Goal: Task Accomplishment & Management: Use online tool/utility

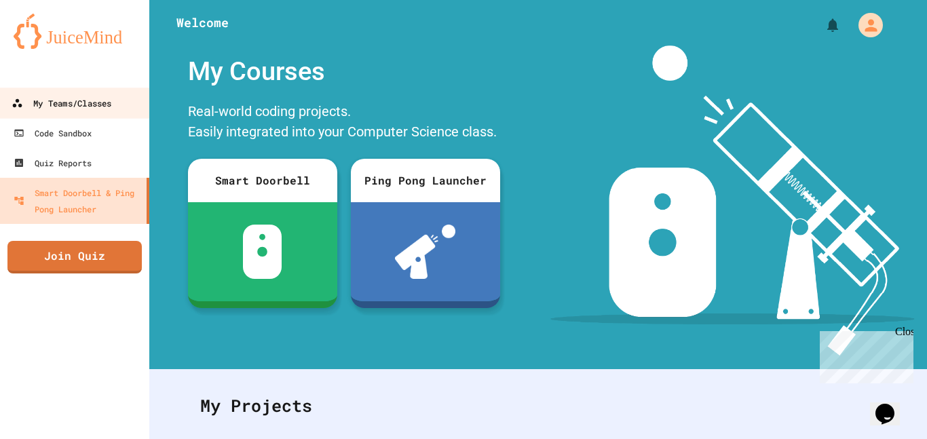
click at [84, 96] on div "My Teams/Classes" at bounding box center [62, 103] width 100 height 17
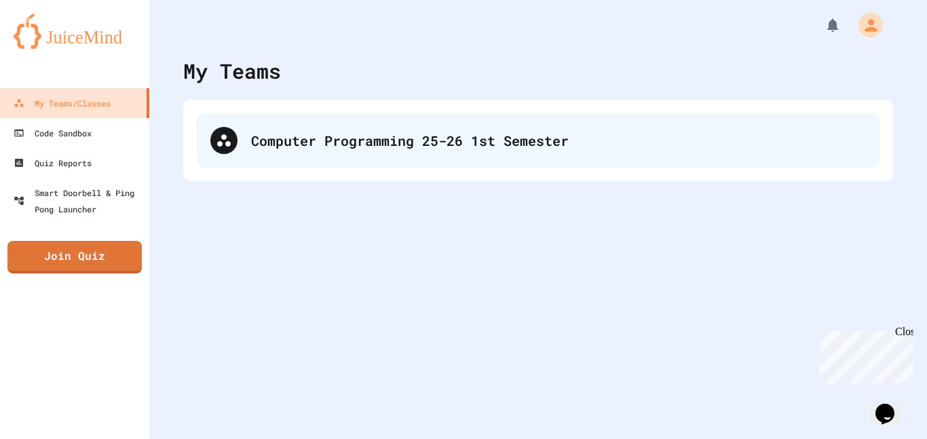
click at [225, 155] on div "Computer Programming 25-26 1st Semester" at bounding box center [538, 140] width 683 height 54
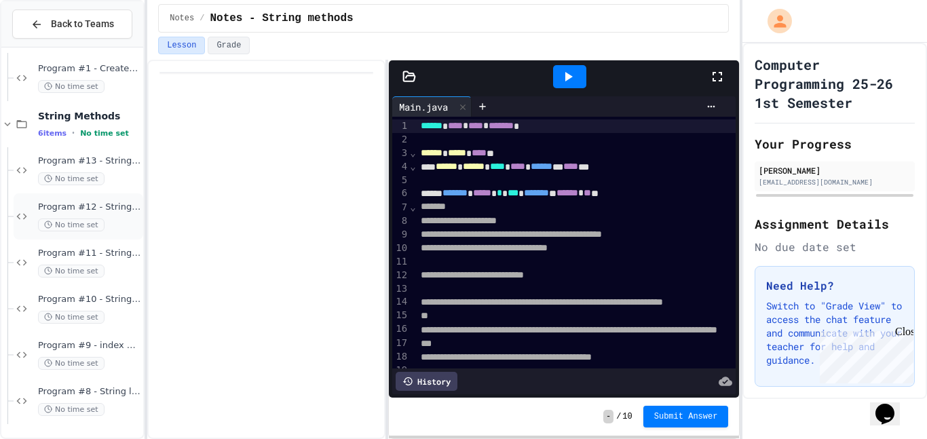
scroll to position [529, 0]
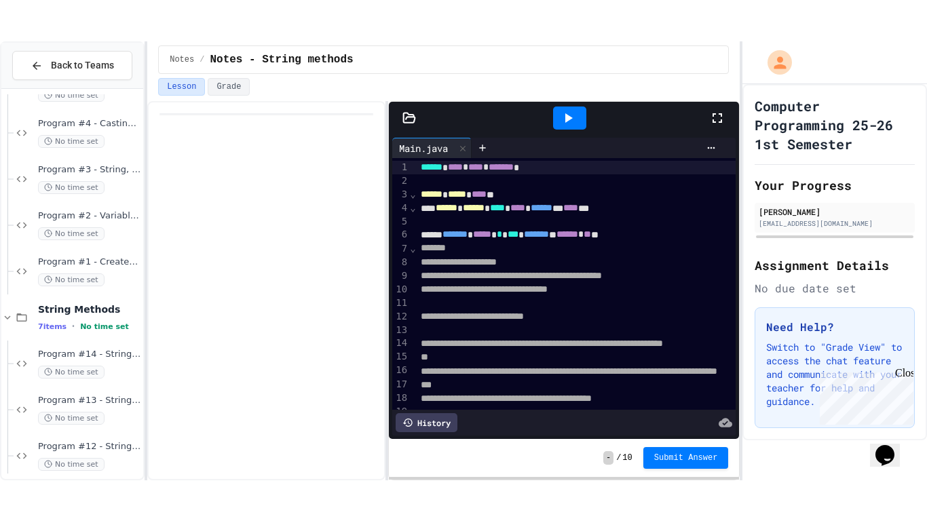
scroll to position [422, 0]
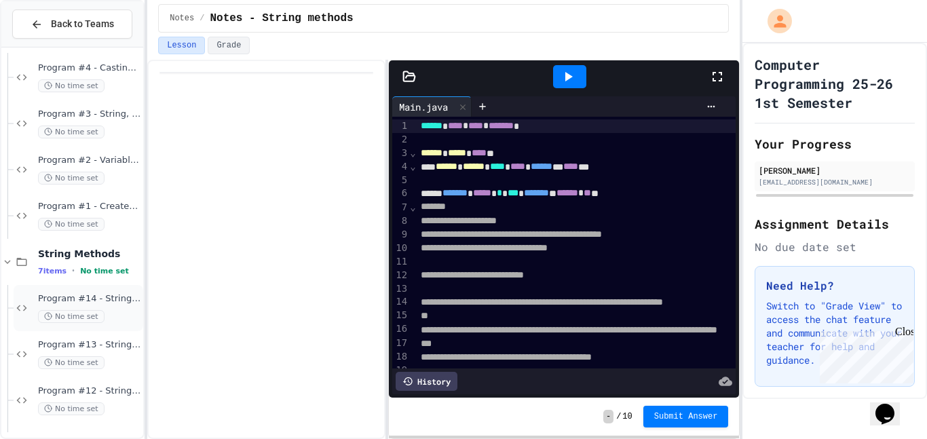
click at [83, 313] on span "No time set" at bounding box center [71, 316] width 67 height 13
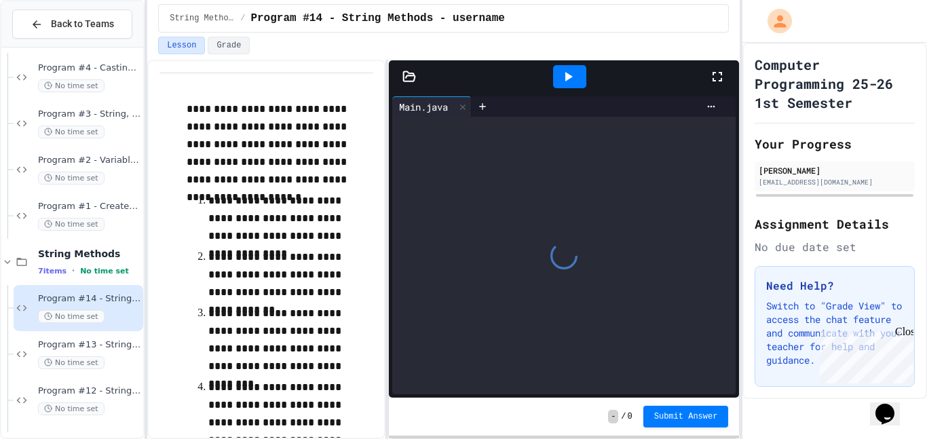
click at [711, 78] on icon at bounding box center [717, 77] width 16 height 16
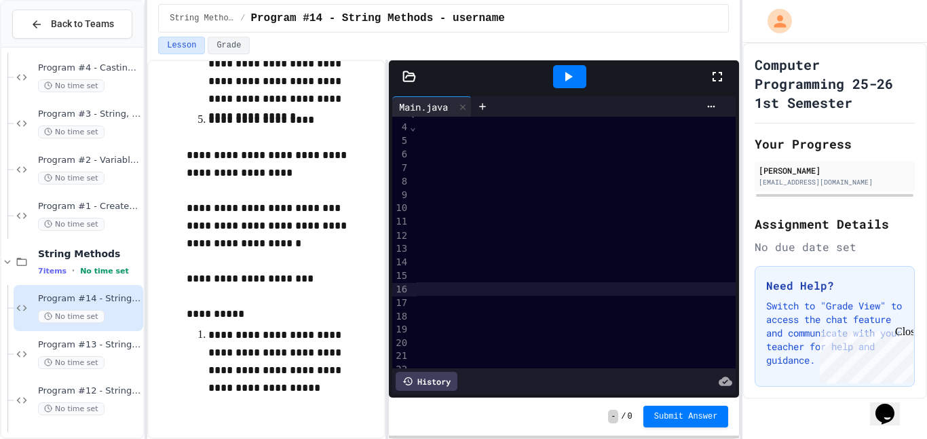
scroll to position [39, 492]
click at [578, 290] on div "**********" at bounding box center [853, 289] width 1857 height 14
click at [566, 67] on div at bounding box center [569, 76] width 33 height 23
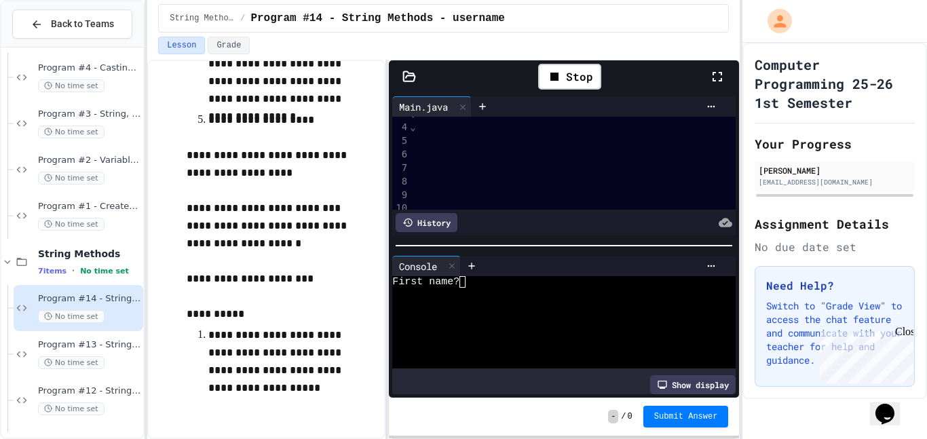
click at [509, 300] on div at bounding box center [557, 305] width 330 height 12
type textarea "*"
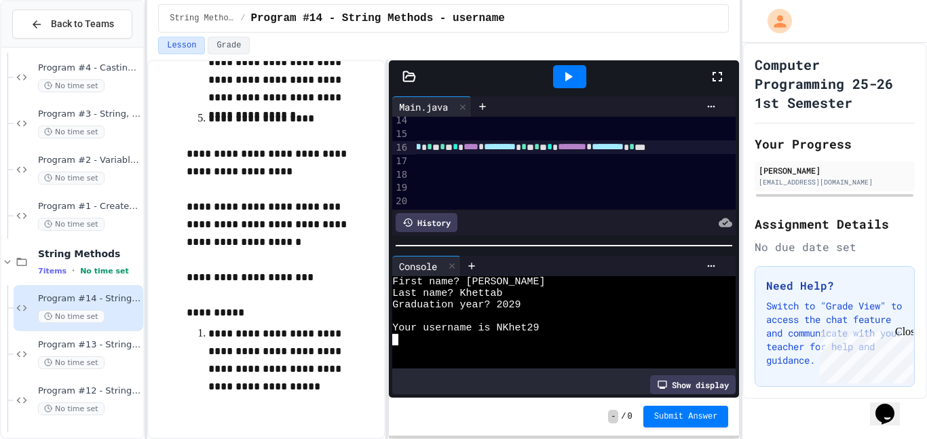
scroll to position [181, 236]
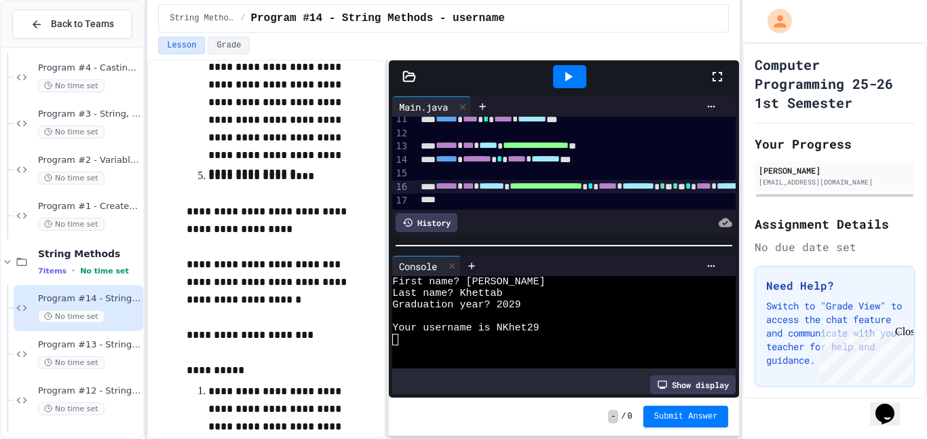
scroll to position [140, 0]
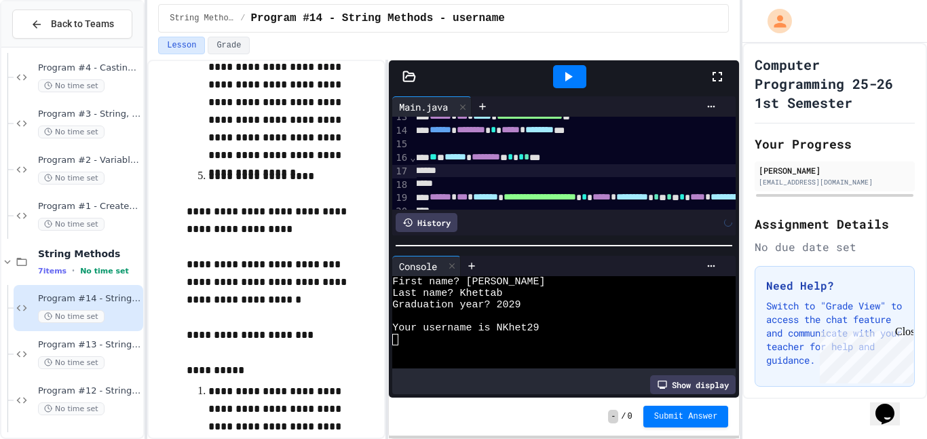
scroll to position [169, 6]
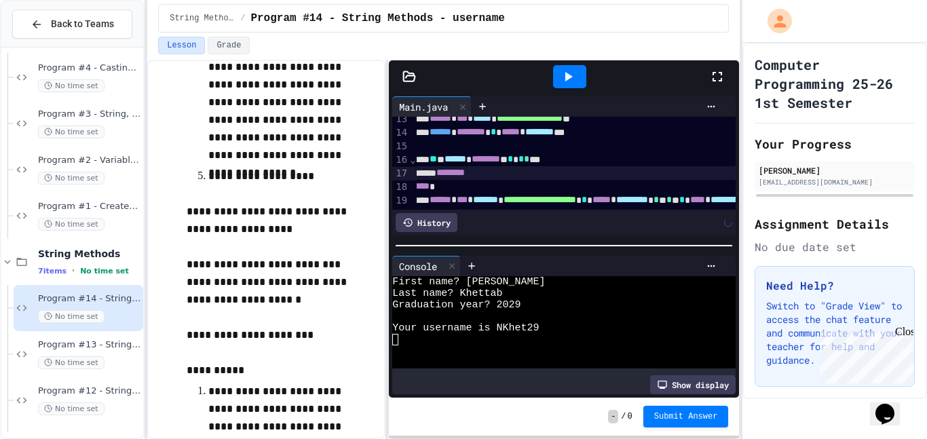
click at [446, 173] on span "********" at bounding box center [450, 173] width 29 height 10
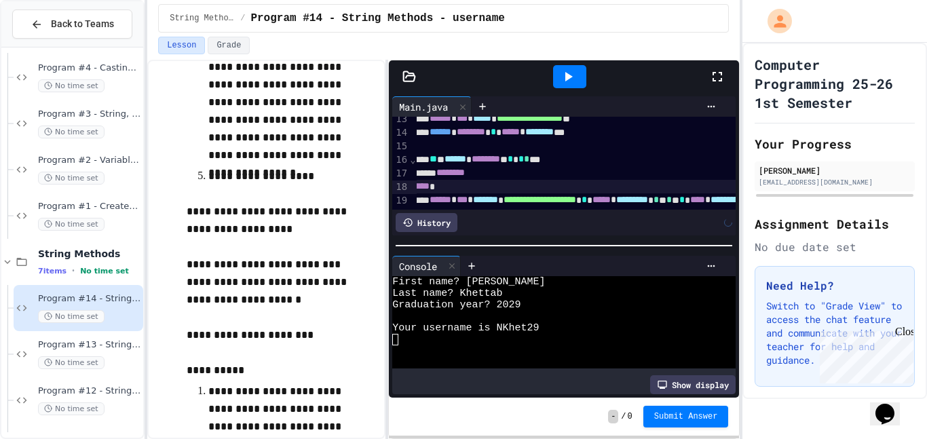
scroll to position [169, 1]
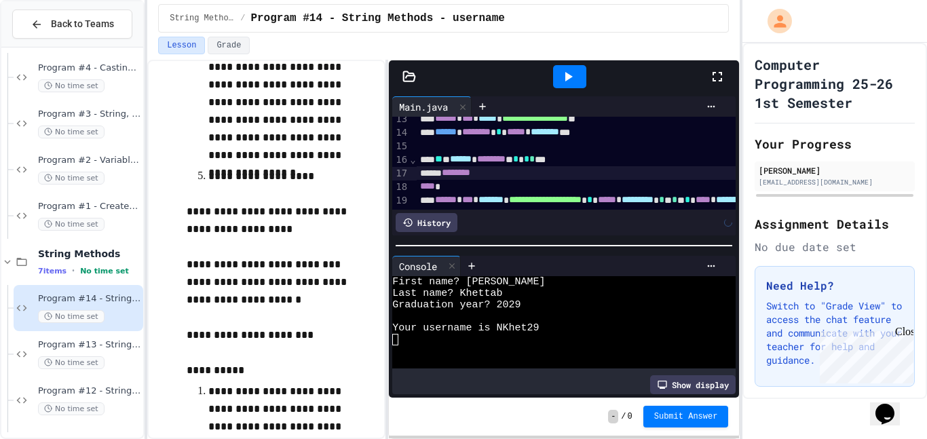
click at [451, 176] on span "********" at bounding box center [456, 173] width 29 height 10
drag, startPoint x: 584, startPoint y: 179, endPoint x: 452, endPoint y: 172, distance: 132.5
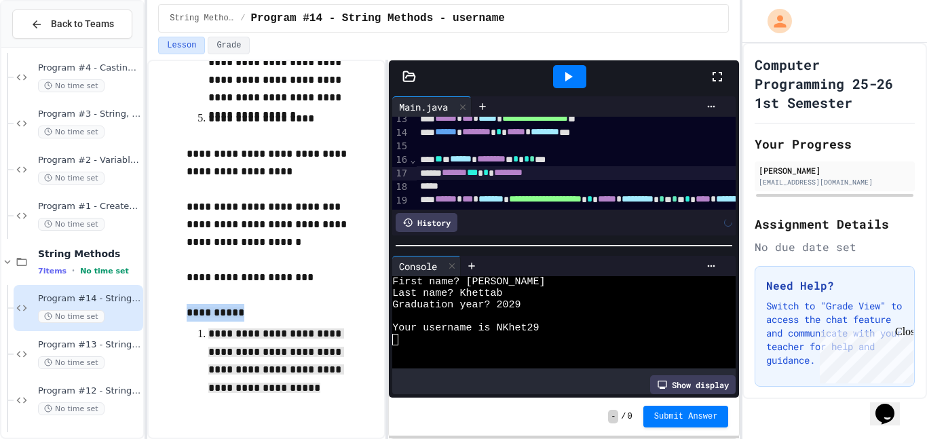
drag, startPoint x: 183, startPoint y: 308, endPoint x: 316, endPoint y: 386, distance: 153.9
click at [316, 386] on div "**********" at bounding box center [267, 7] width 214 height 844
copy span "**********"
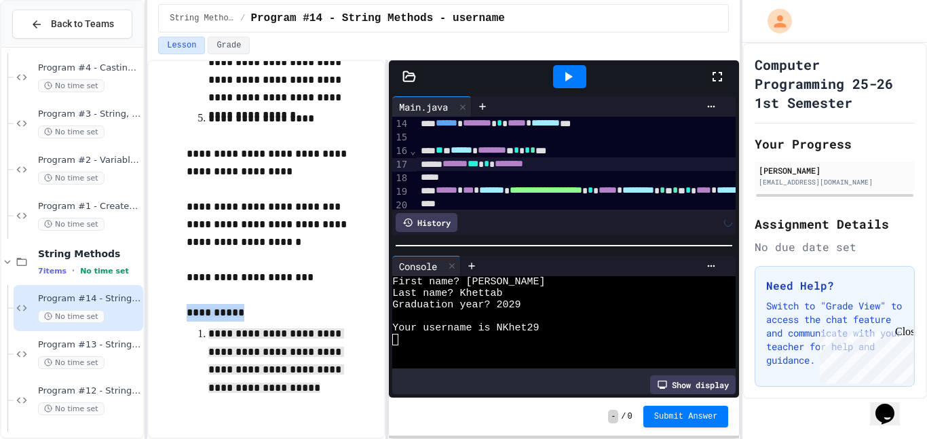
scroll to position [177, 0]
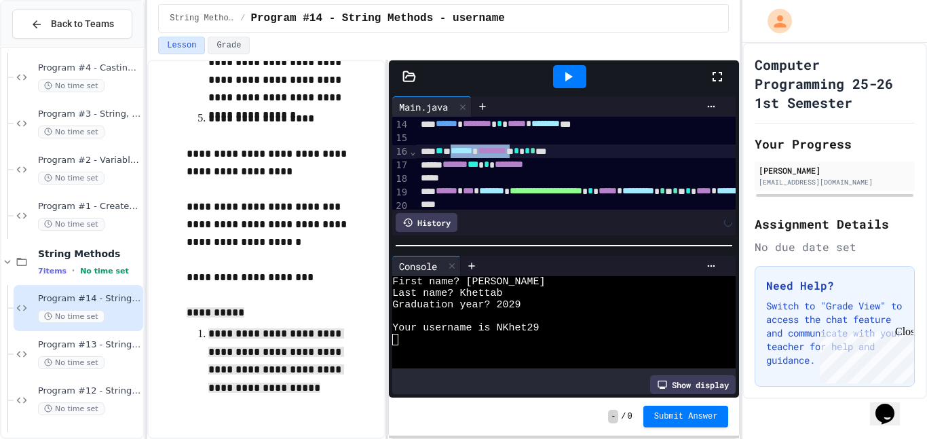
drag, startPoint x: 550, startPoint y: 150, endPoint x: 463, endPoint y: 153, distance: 87.6
click at [483, 149] on span "********" at bounding box center [468, 151] width 29 height 10
click at [479, 149] on span "********" at bounding box center [465, 151] width 29 height 10
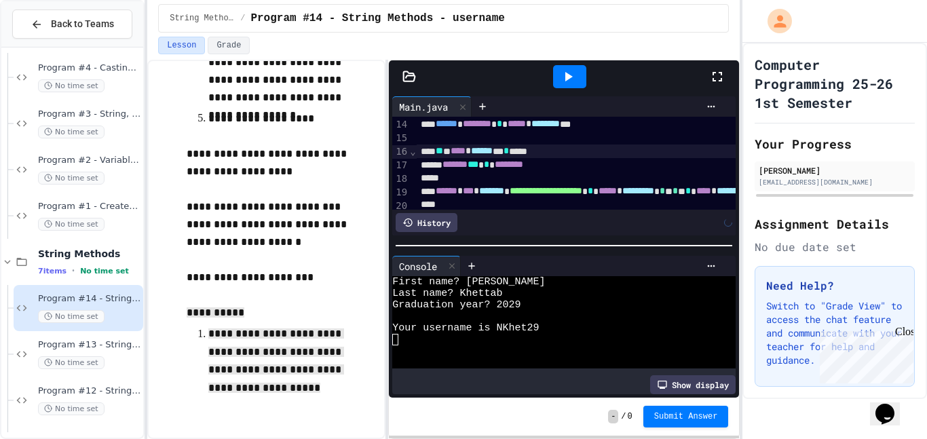
click at [523, 169] on span "********" at bounding box center [509, 165] width 29 height 10
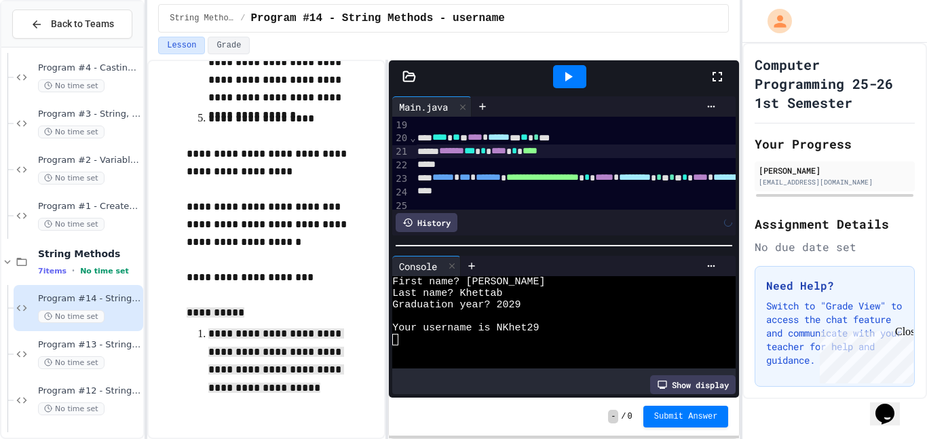
scroll to position [242, 5]
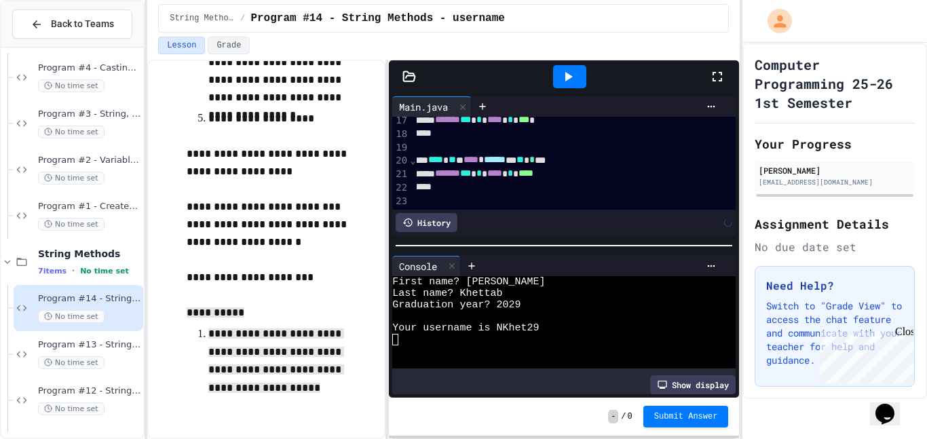
scroll to position [214, 7]
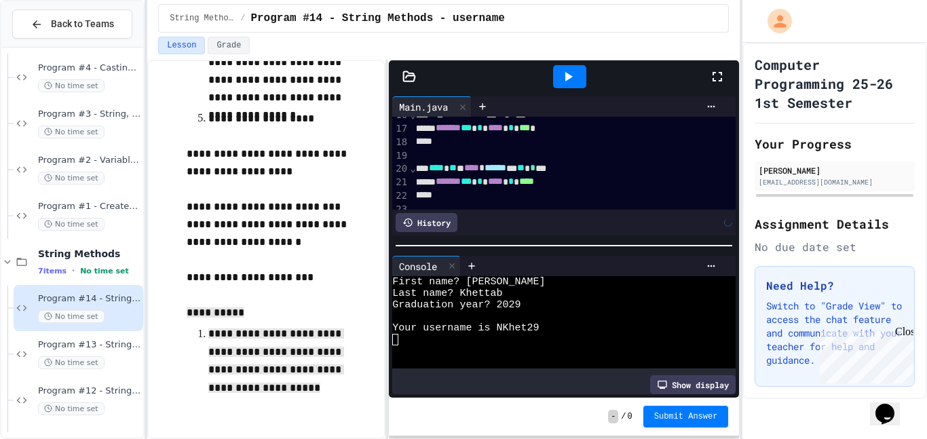
click at [573, 72] on icon at bounding box center [568, 77] width 16 height 16
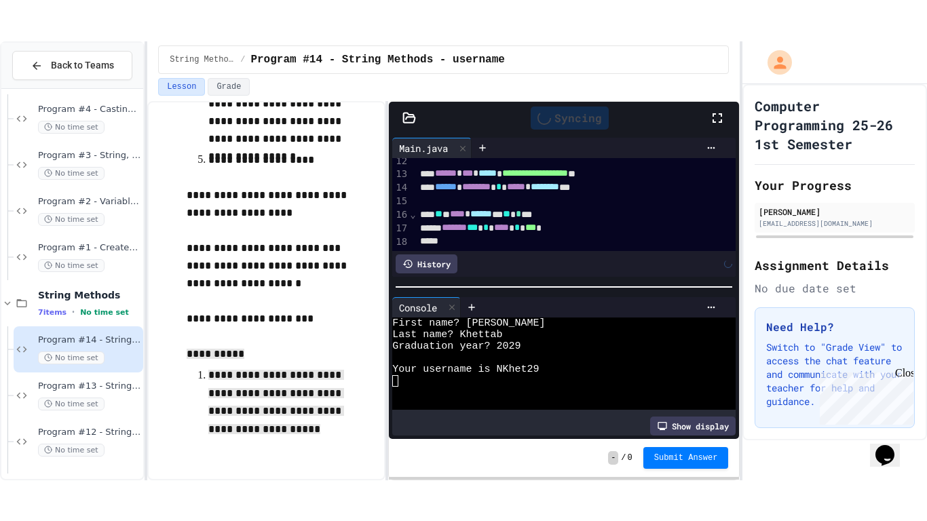
scroll to position [152, 2]
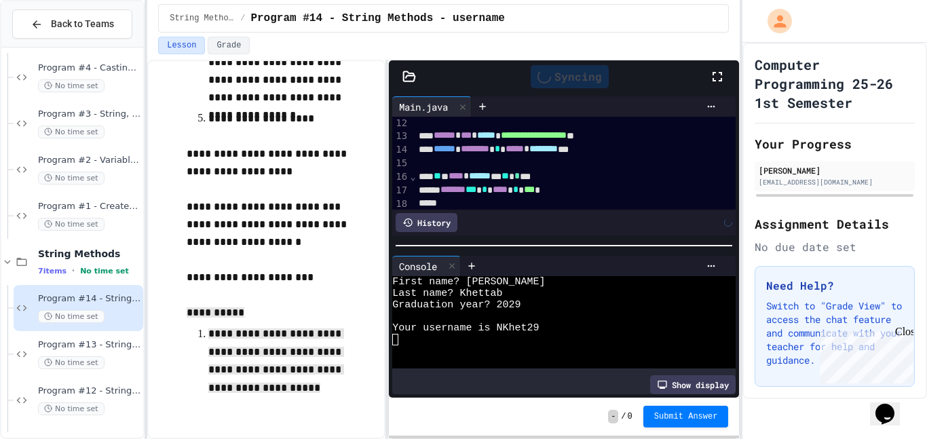
click at [722, 80] on icon at bounding box center [718, 77] width 10 height 10
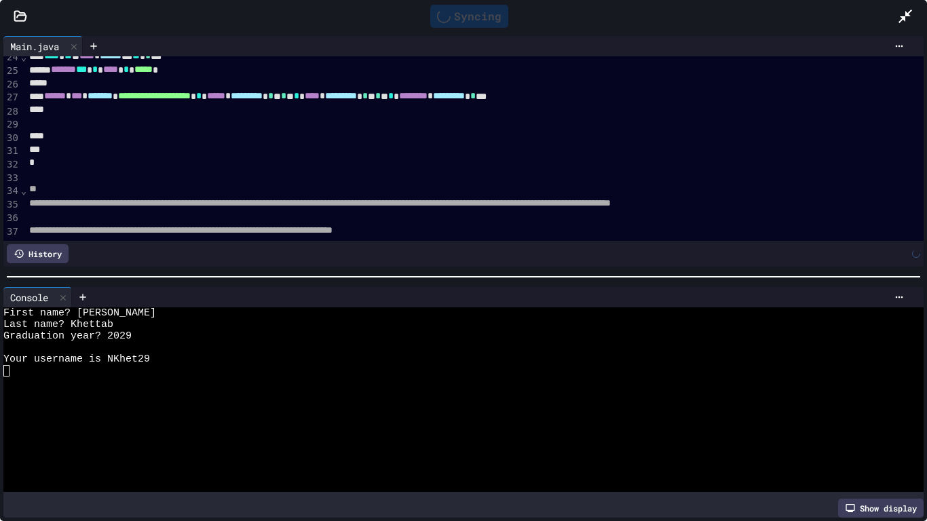
scroll to position [280, 3]
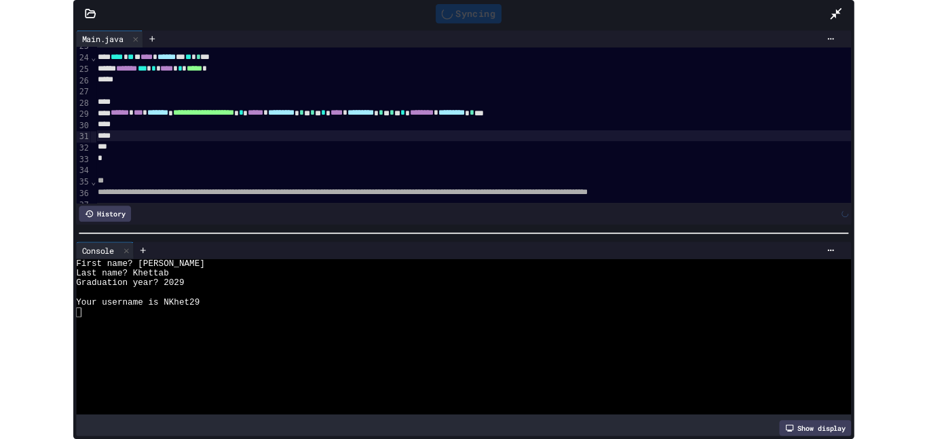
scroll to position [308, 1]
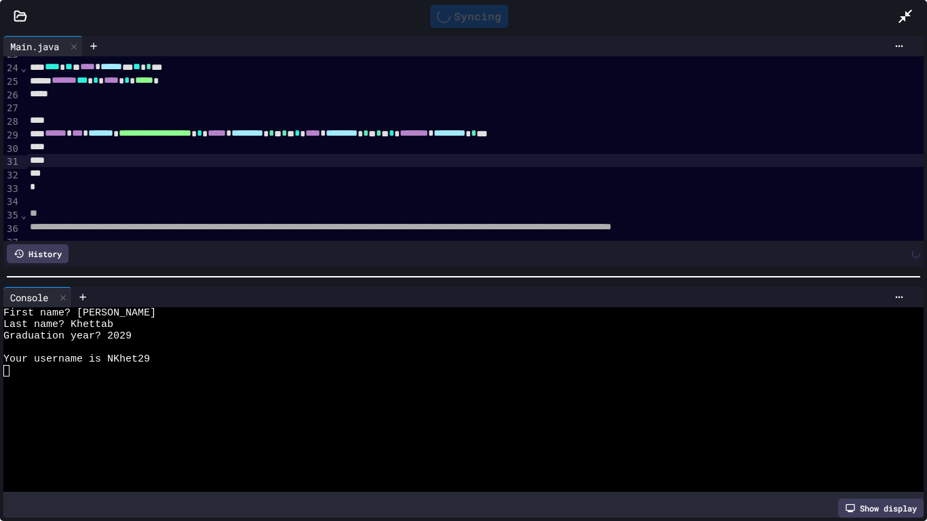
click at [910, 18] on icon at bounding box center [905, 16] width 16 height 16
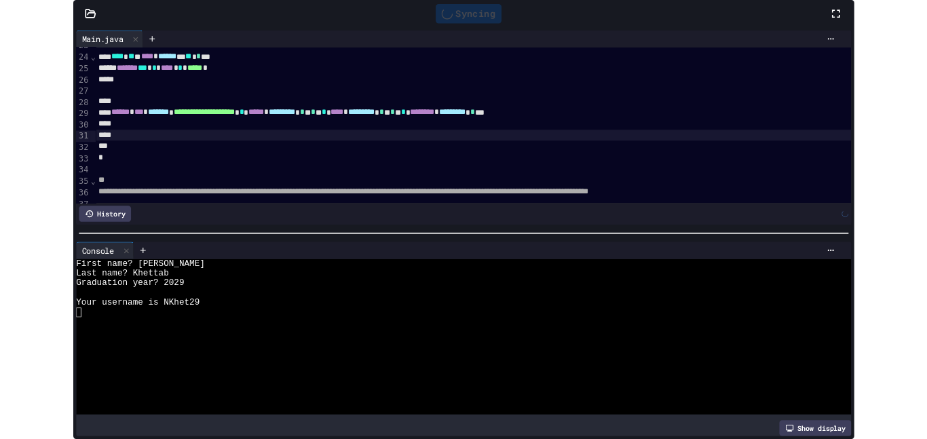
scroll to position [502, 0]
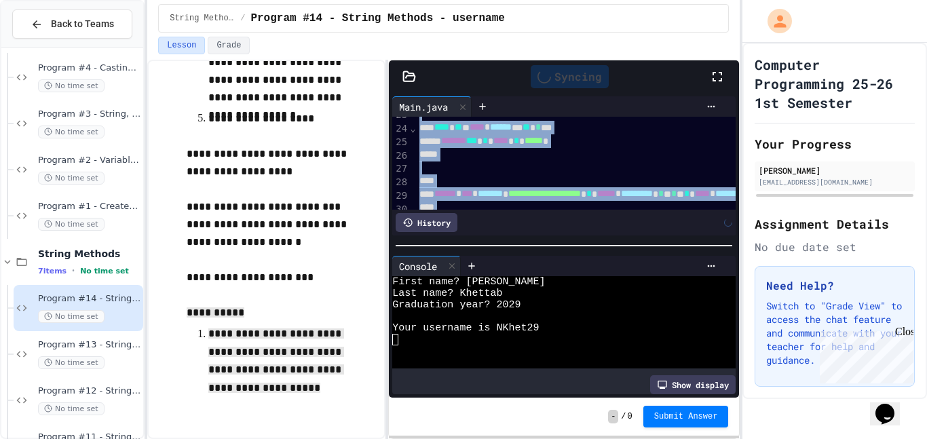
copy div "**********"
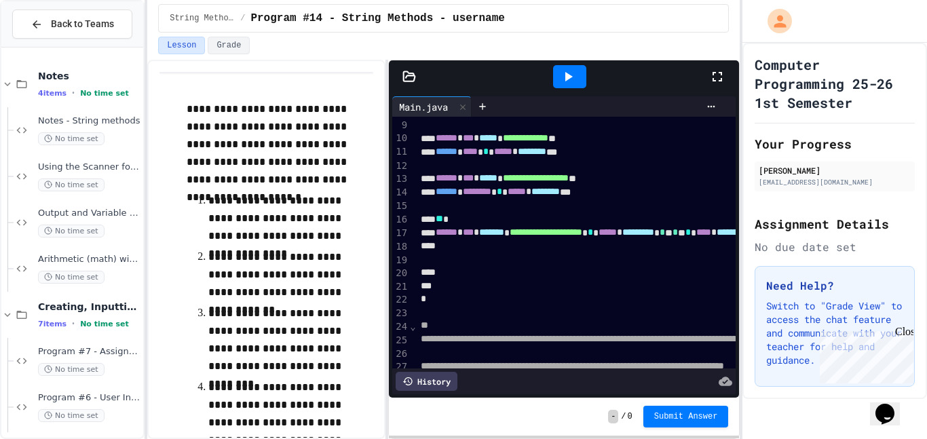
scroll to position [109, 0]
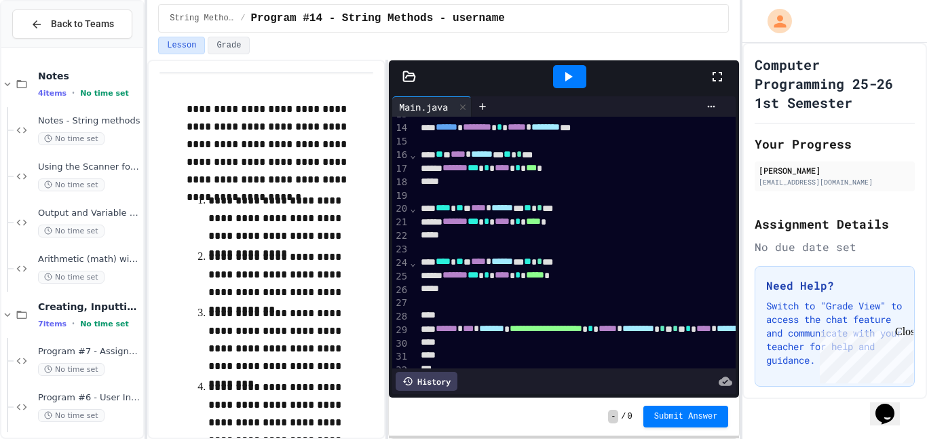
scroll to position [170, 0]
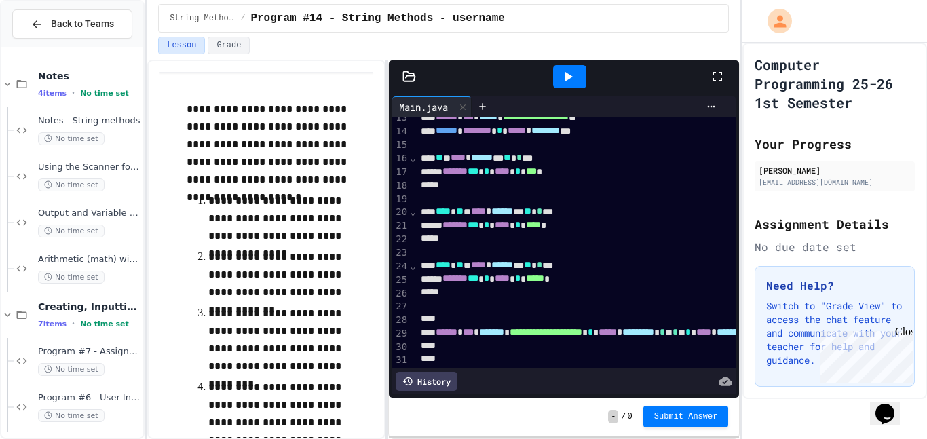
click at [565, 82] on icon at bounding box center [568, 77] width 16 height 16
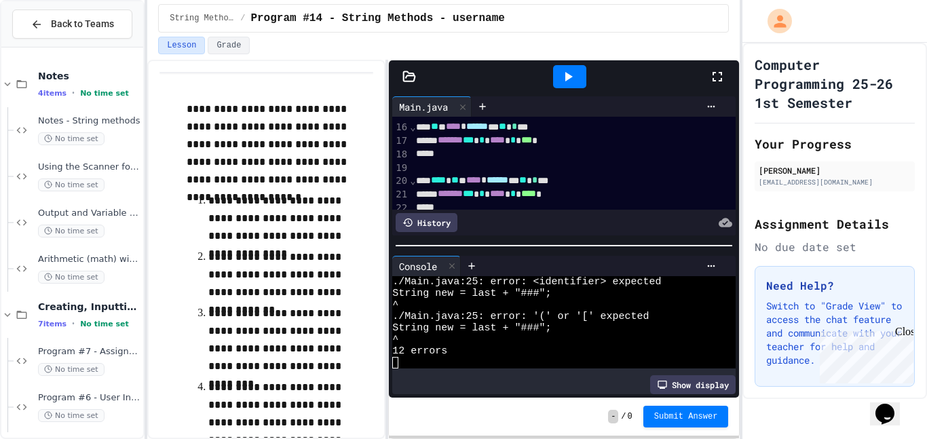
scroll to position [201, 7]
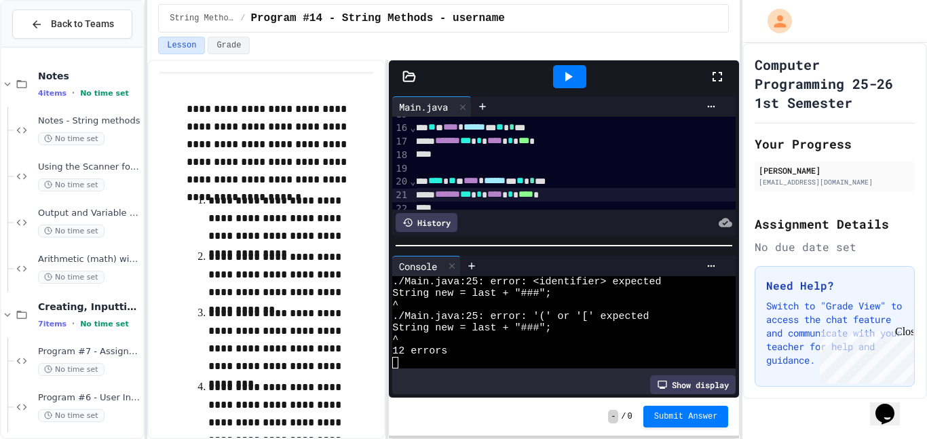
click at [471, 190] on span "***" at bounding box center [465, 194] width 11 height 10
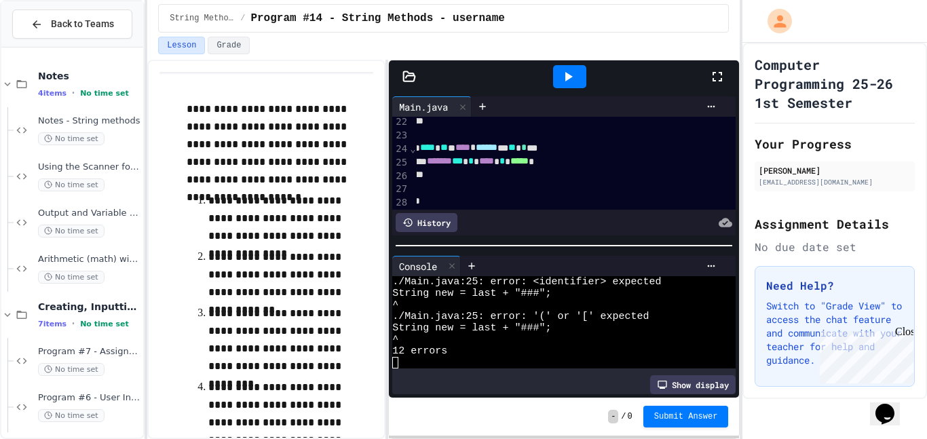
scroll to position [288, 16]
click at [572, 74] on icon at bounding box center [568, 77] width 16 height 16
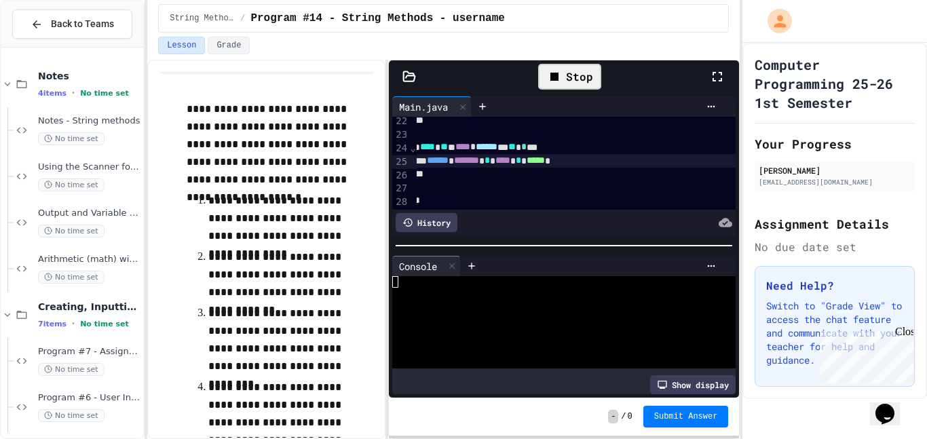
scroll to position [0, 0]
click at [499, 276] on div "First name?" at bounding box center [557, 282] width 330 height 12
type textarea "*"
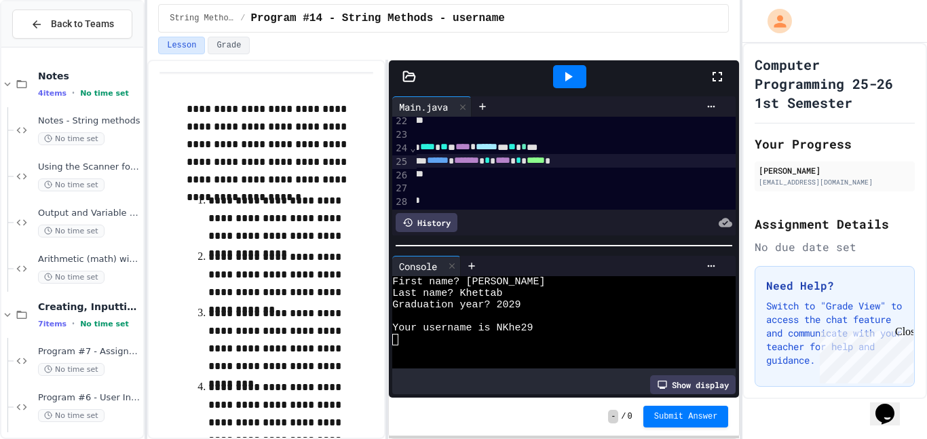
click at [567, 69] on icon at bounding box center [568, 77] width 16 height 16
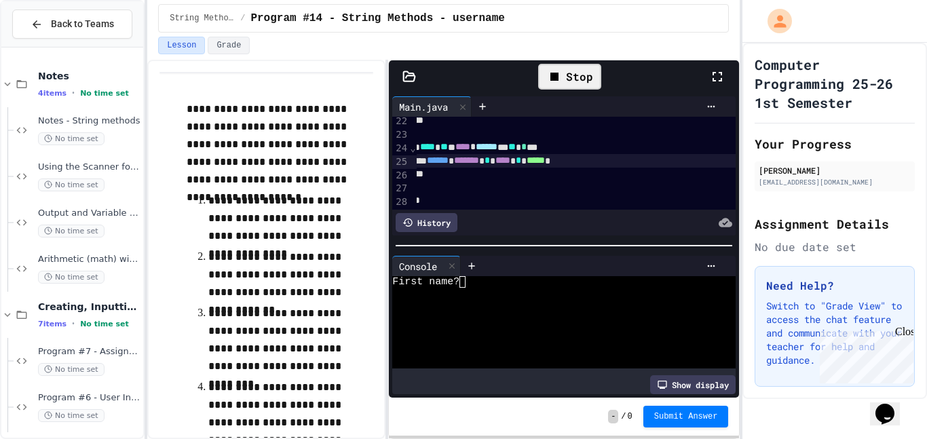
click at [537, 293] on div at bounding box center [557, 294] width 330 height 12
type textarea "*"
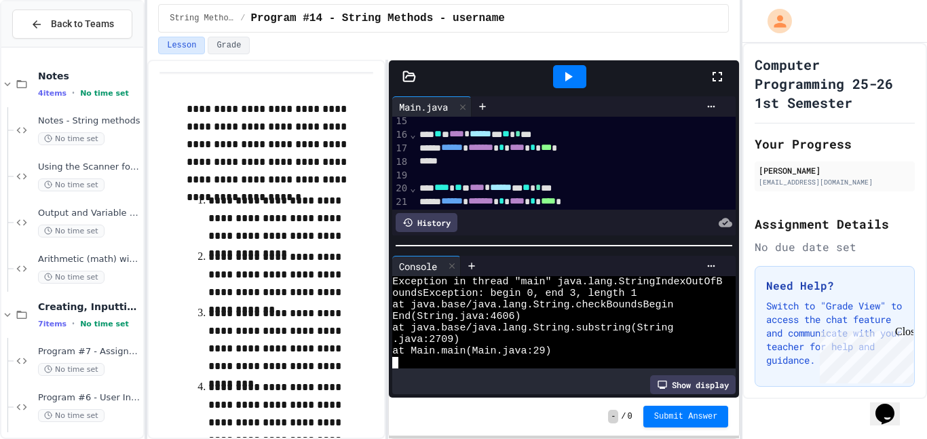
scroll to position [196, 1]
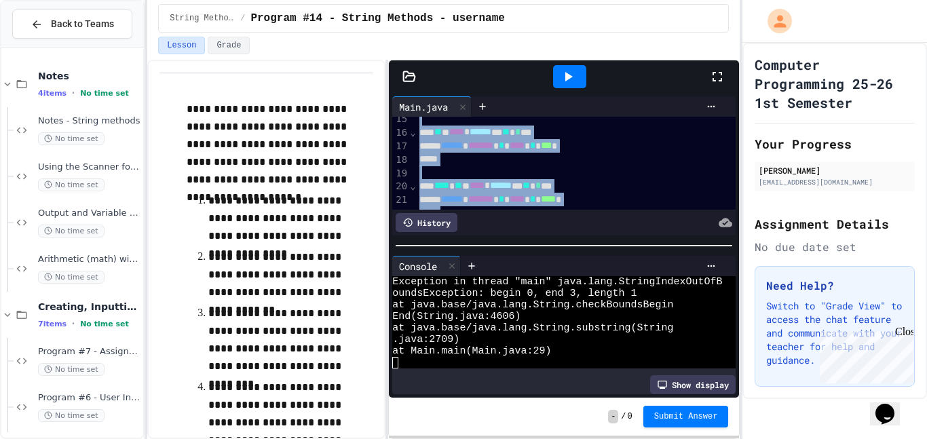
copy div "**********"
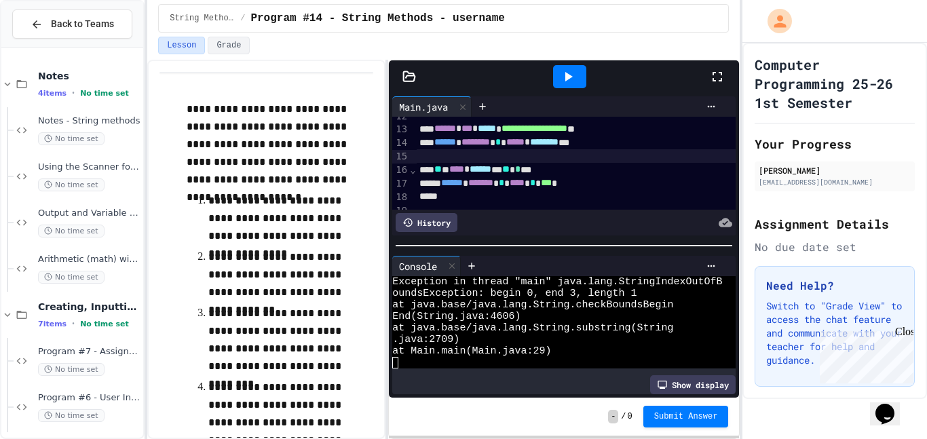
scroll to position [157, 3]
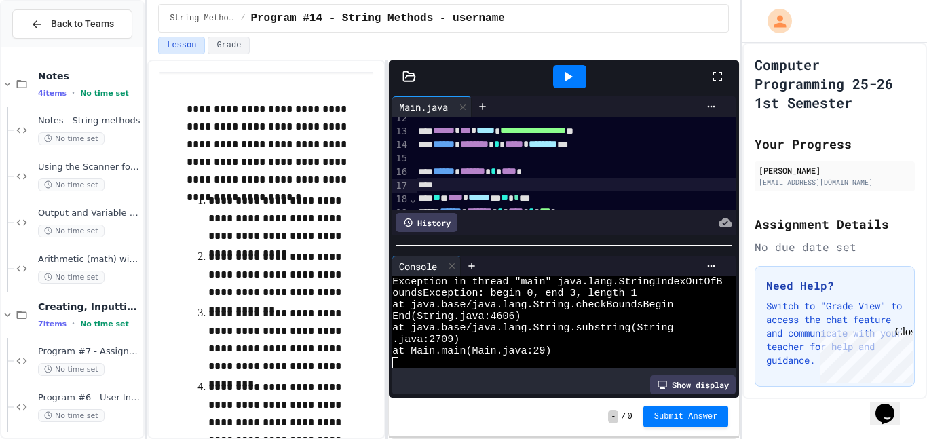
click at [449, 171] on span "******" at bounding box center [444, 171] width 22 height 10
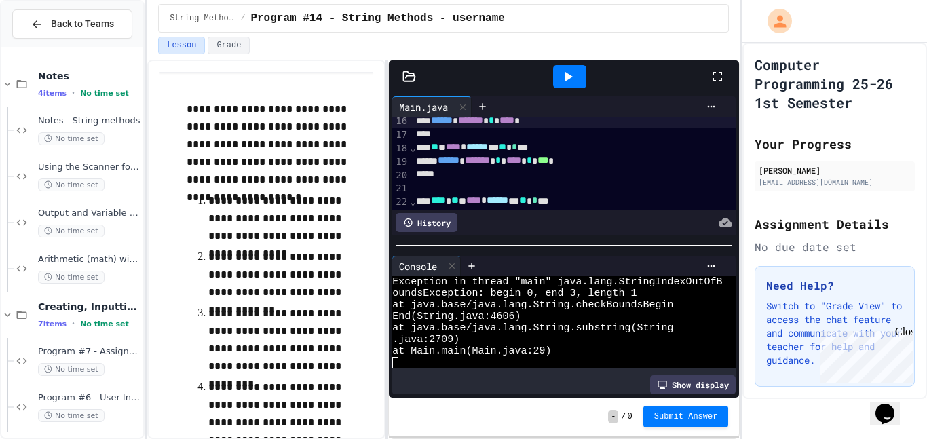
scroll to position [211, 5]
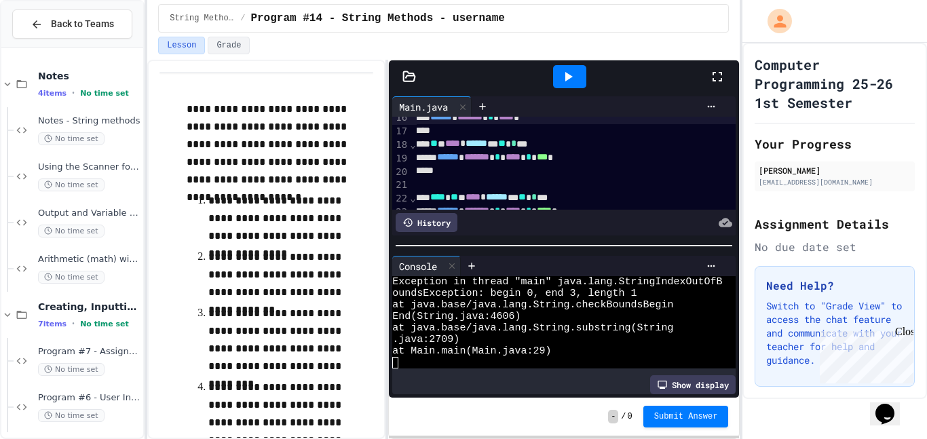
click at [459, 162] on span "******" at bounding box center [448, 157] width 22 height 10
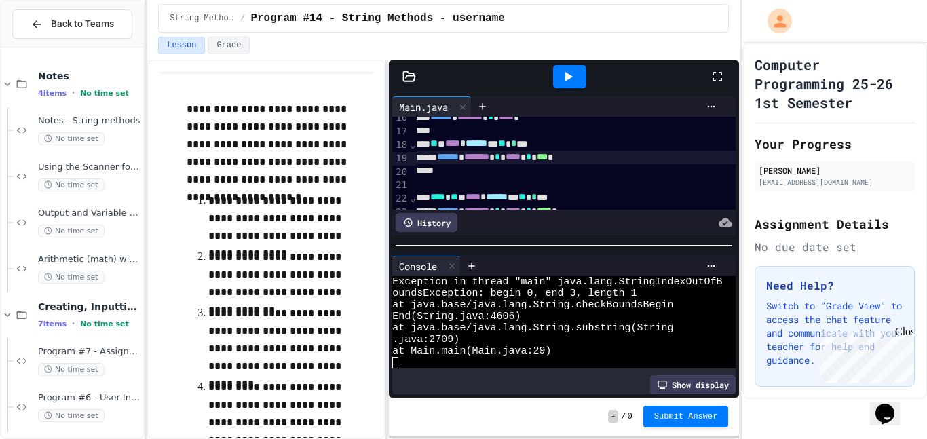
click at [459, 162] on span "******" at bounding box center [448, 157] width 22 height 10
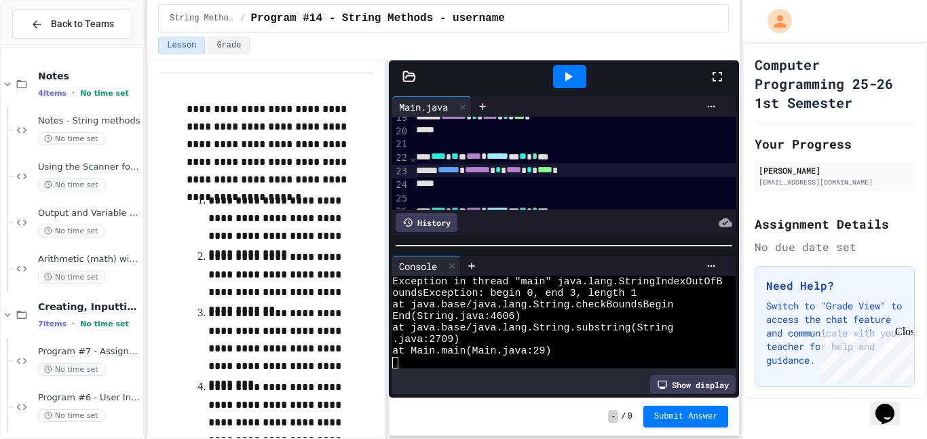
click at [460, 173] on span "******" at bounding box center [449, 170] width 22 height 10
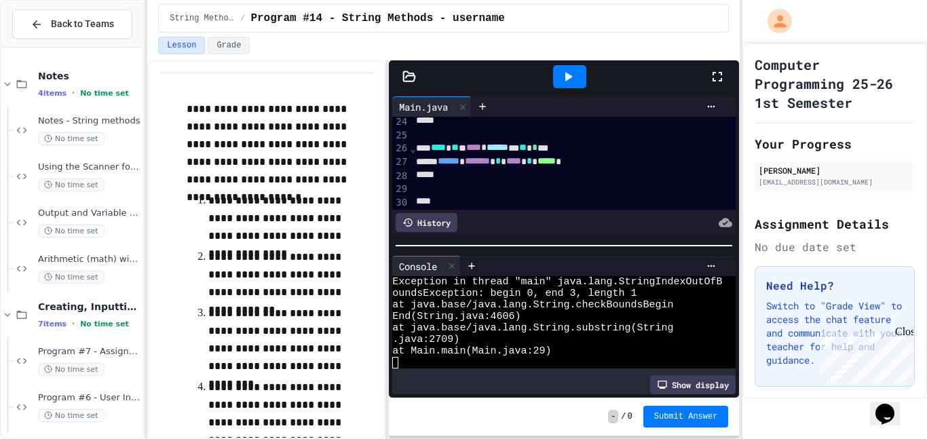
scroll to position [348, 5]
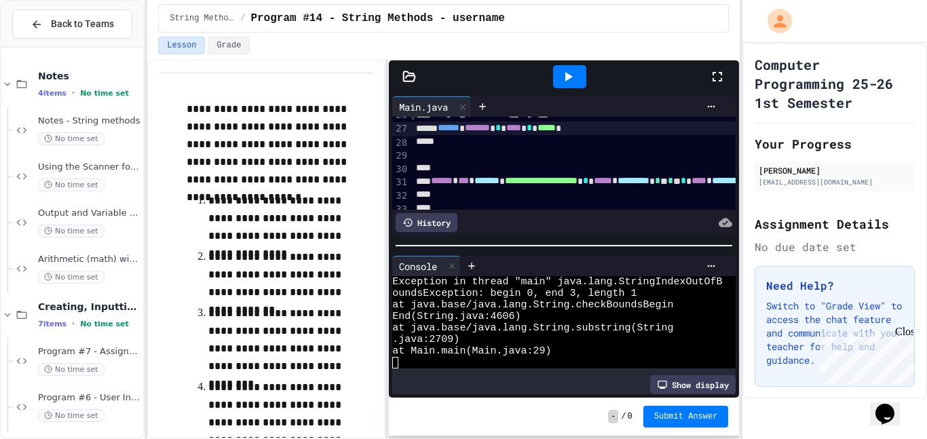
click at [460, 130] on span "******" at bounding box center [449, 128] width 22 height 10
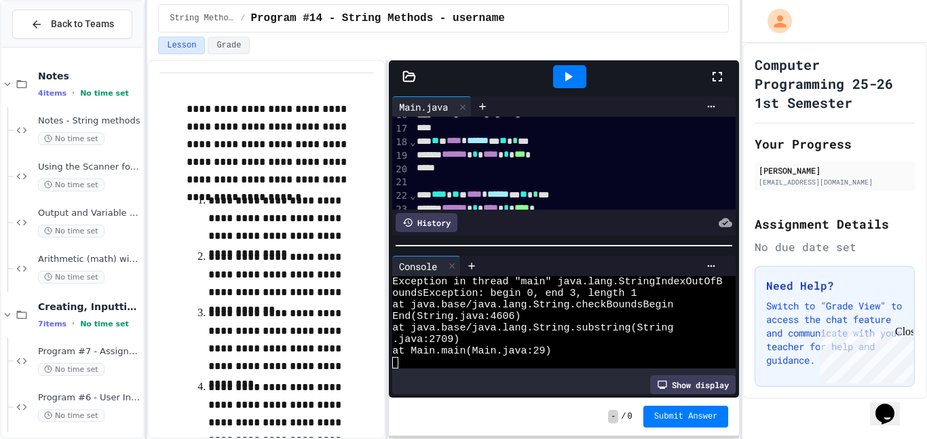
scroll to position [198, 4]
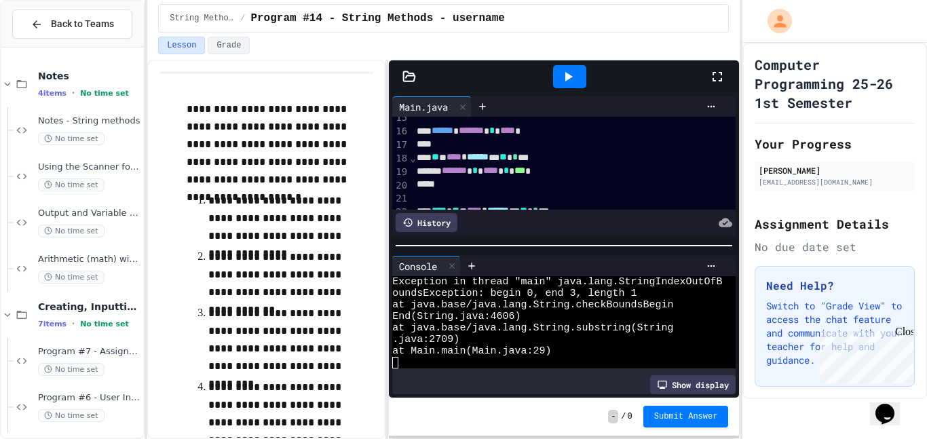
click at [567, 66] on div at bounding box center [569, 76] width 33 height 23
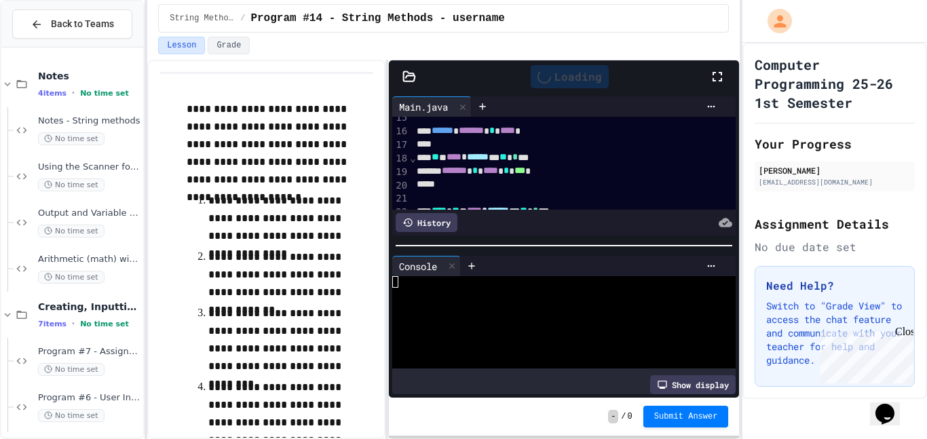
scroll to position [0, 0]
click at [527, 299] on div at bounding box center [557, 305] width 330 height 12
type textarea "*"
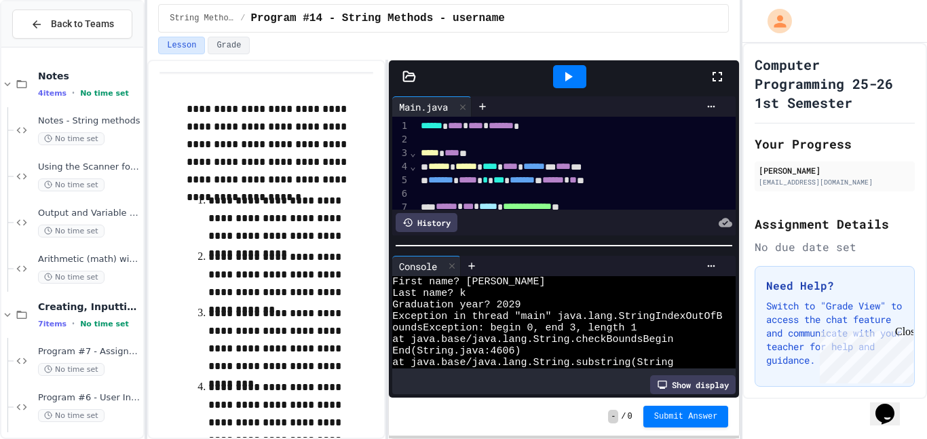
click at [726, 74] on div at bounding box center [724, 76] width 30 height 37
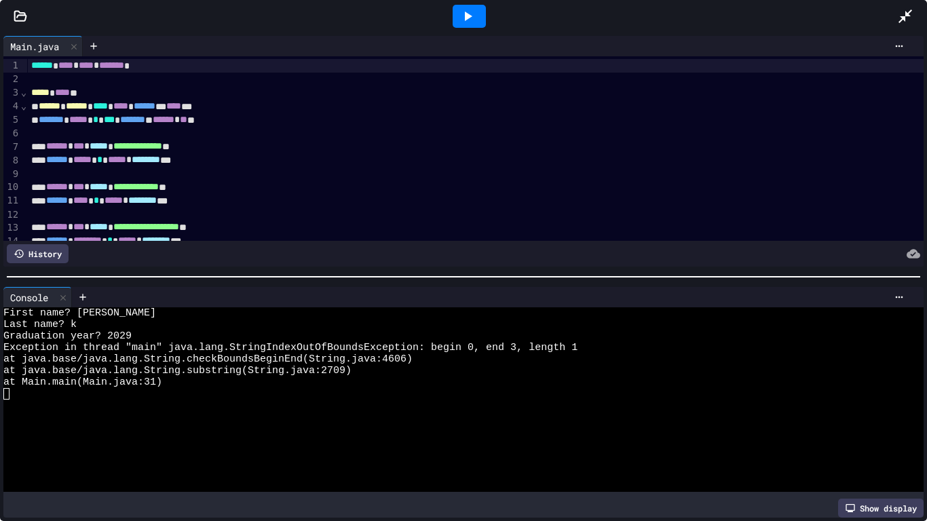
click at [33, 67] on span "******" at bounding box center [42, 65] width 22 height 10
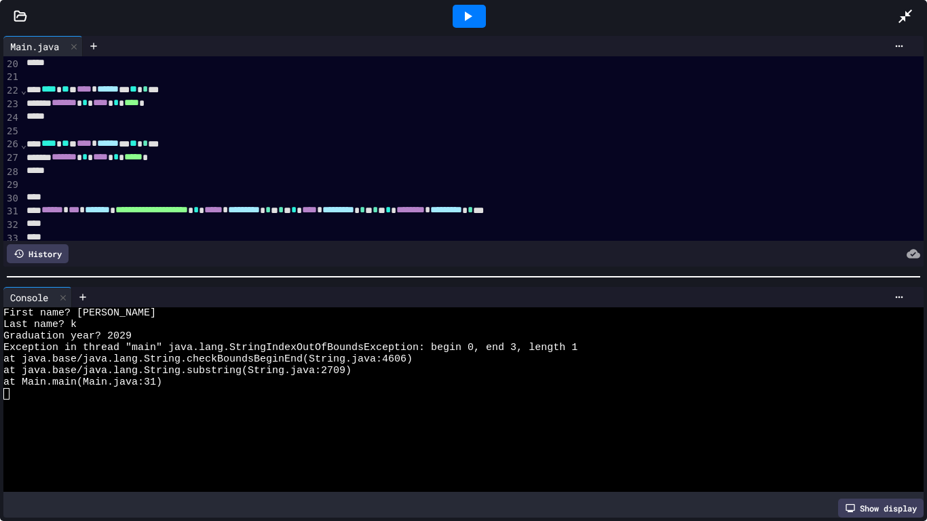
scroll to position [250, 5]
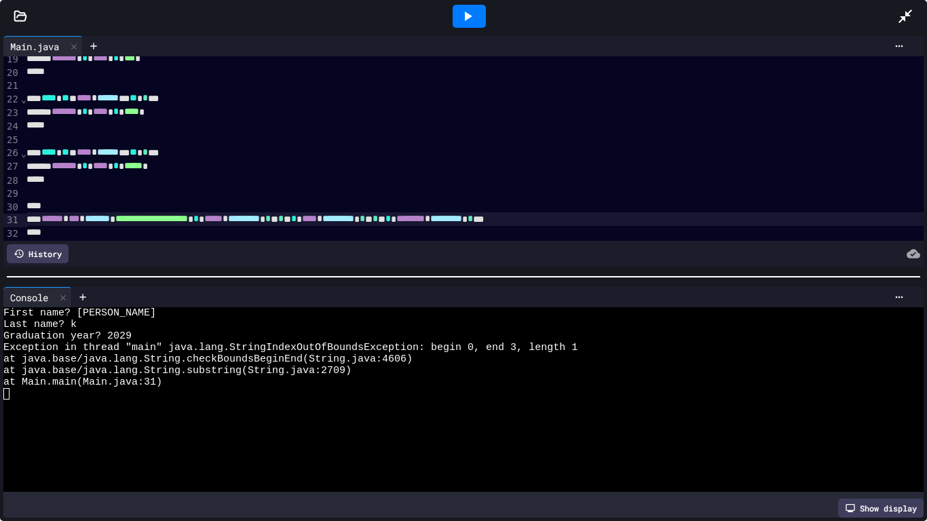
click at [378, 223] on span "*" at bounding box center [375, 219] width 5 height 10
click at [284, 220] on span "*" at bounding box center [280, 219] width 5 height 10
click at [463, 22] on icon at bounding box center [468, 16] width 16 height 16
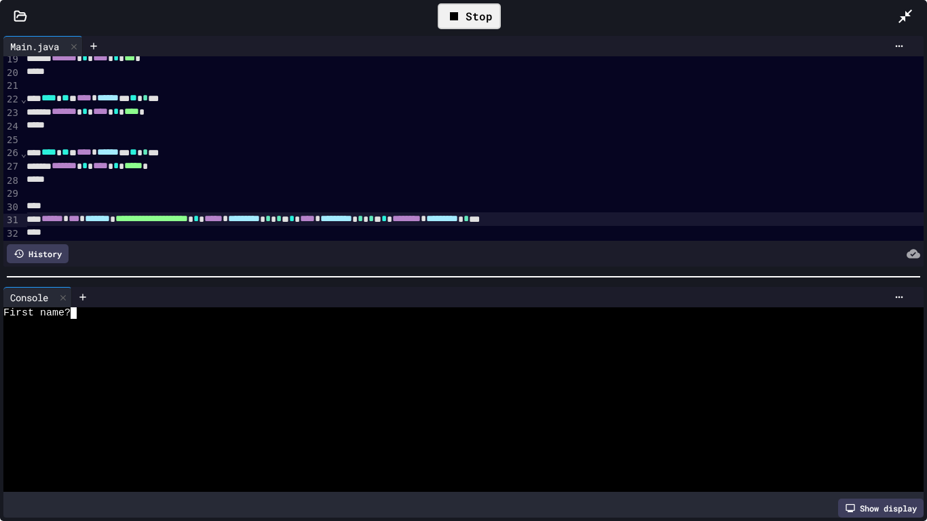
click at [372, 308] on div "First name?" at bounding box center [458, 313] width 910 height 12
type textarea "*"
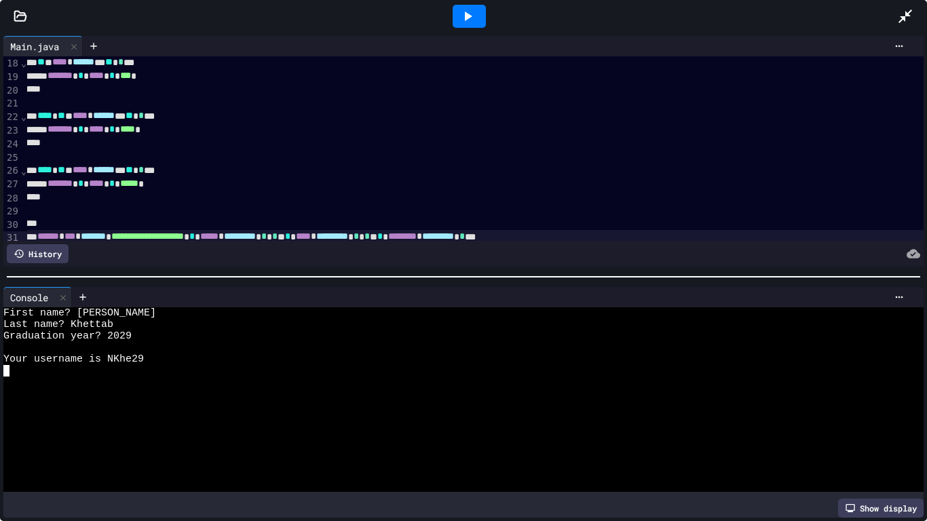
scroll to position [295, 9]
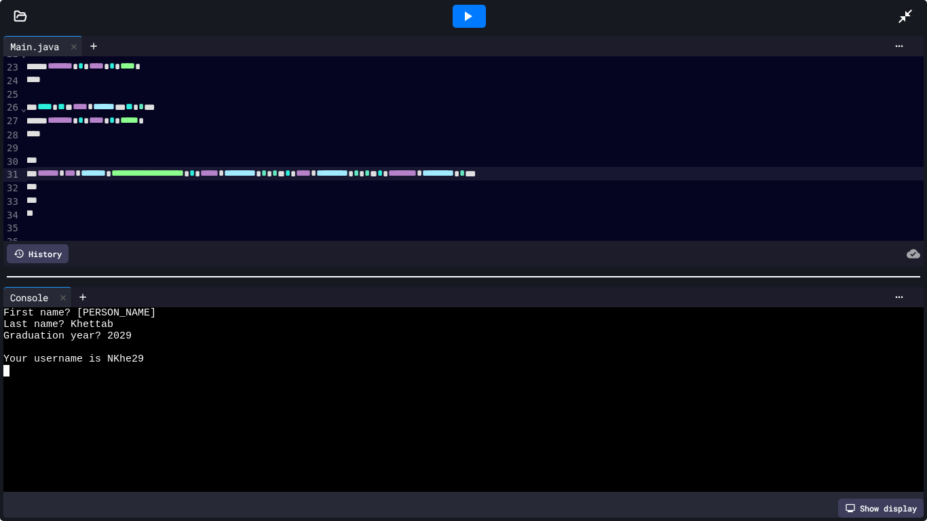
click at [474, 11] on icon at bounding box center [468, 16] width 16 height 16
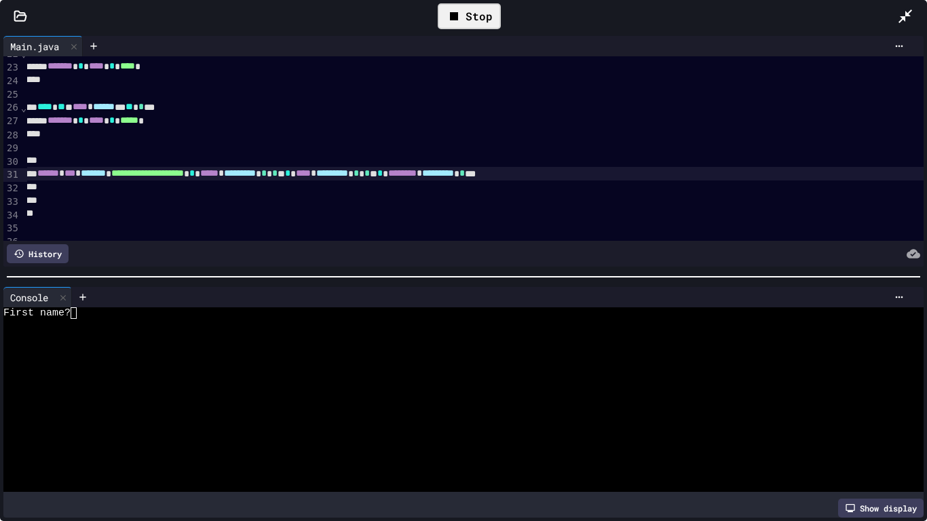
click at [96, 427] on div at bounding box center [458, 429] width 910 height 12
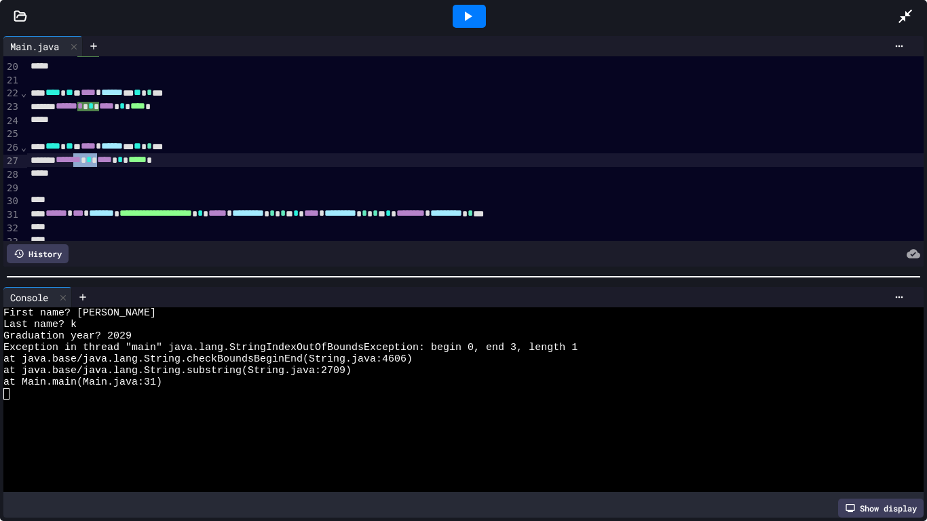
scroll to position [258, 1]
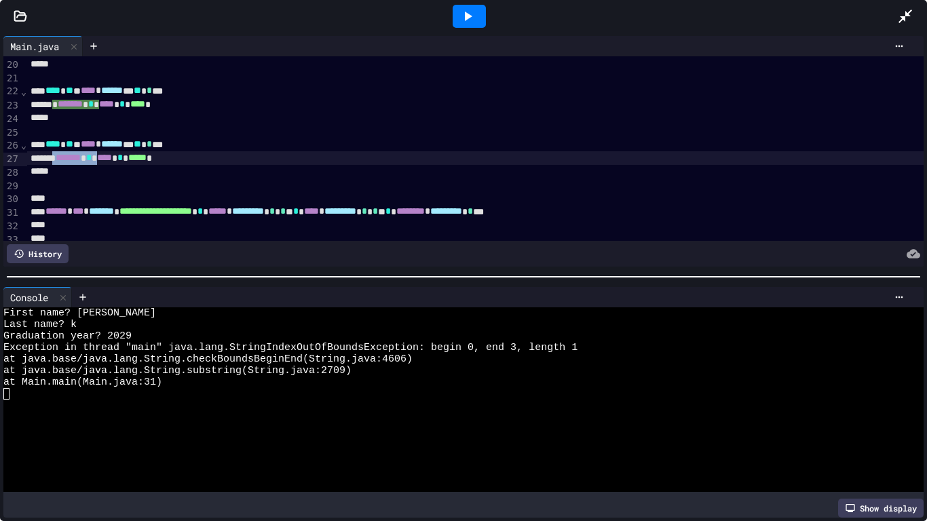
drag, startPoint x: 121, startPoint y: 160, endPoint x: 63, endPoint y: 157, distance: 57.8
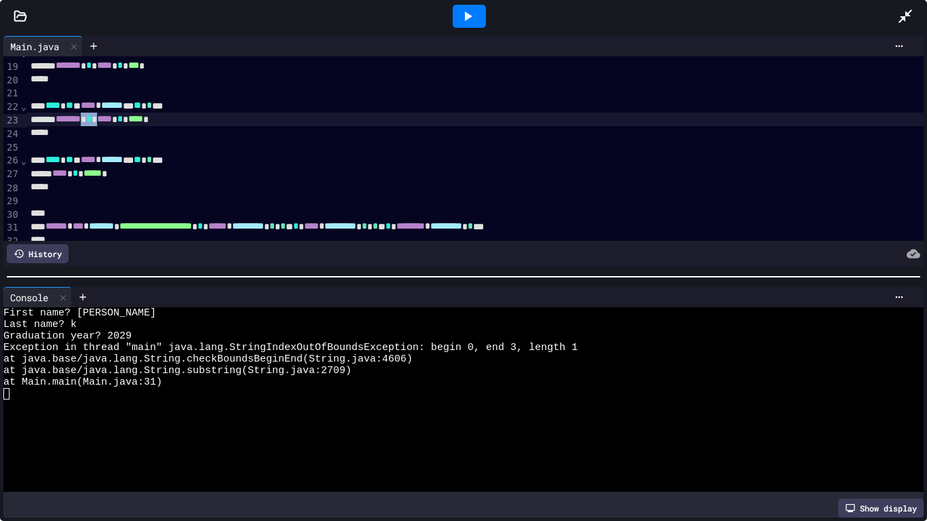
scroll to position [243, 1]
drag, startPoint x: 122, startPoint y: 119, endPoint x: 67, endPoint y: 120, distance: 55.0
click at [81, 118] on span "*" at bounding box center [78, 118] width 5 height 10
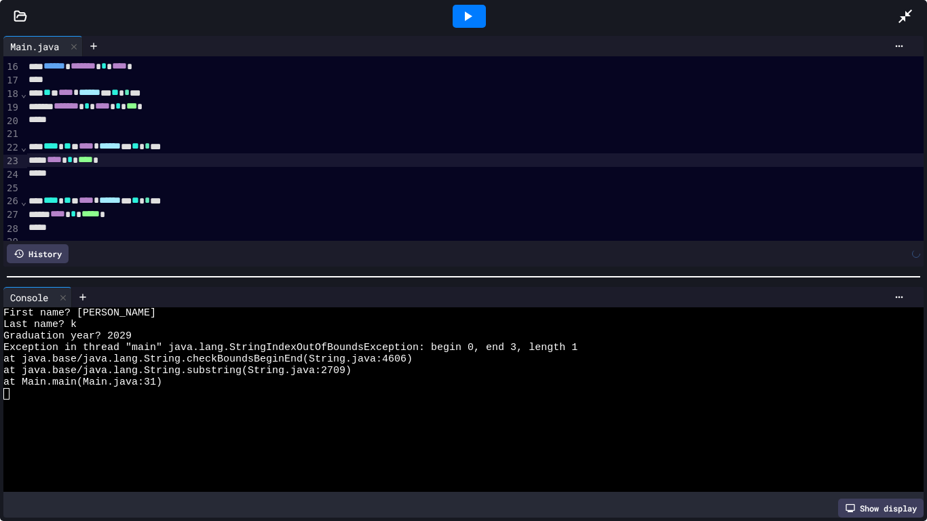
scroll to position [198, 3]
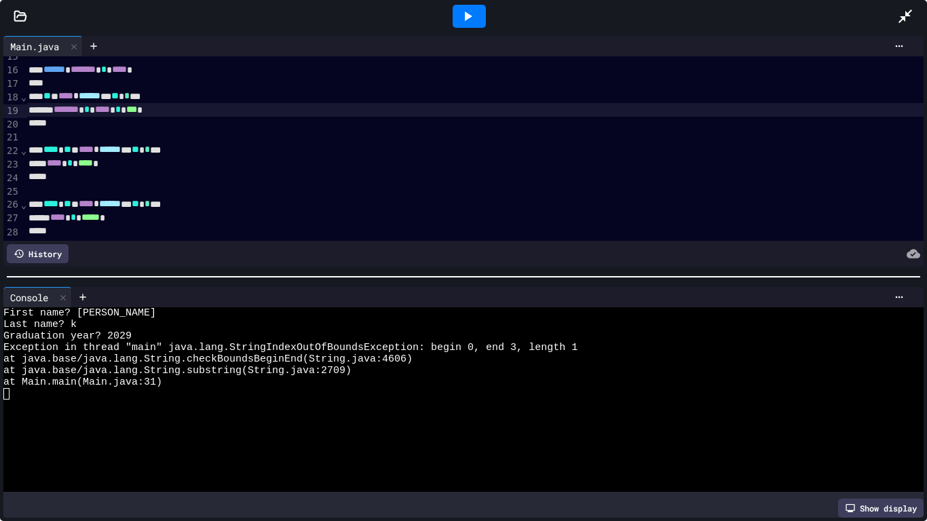
click at [79, 109] on span "*******" at bounding box center [66, 110] width 25 height 10
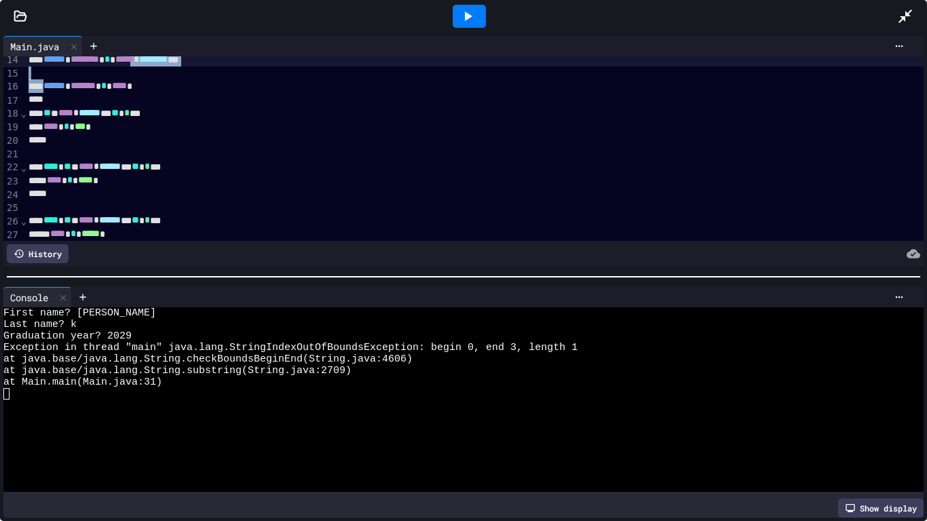
scroll to position [176, 3]
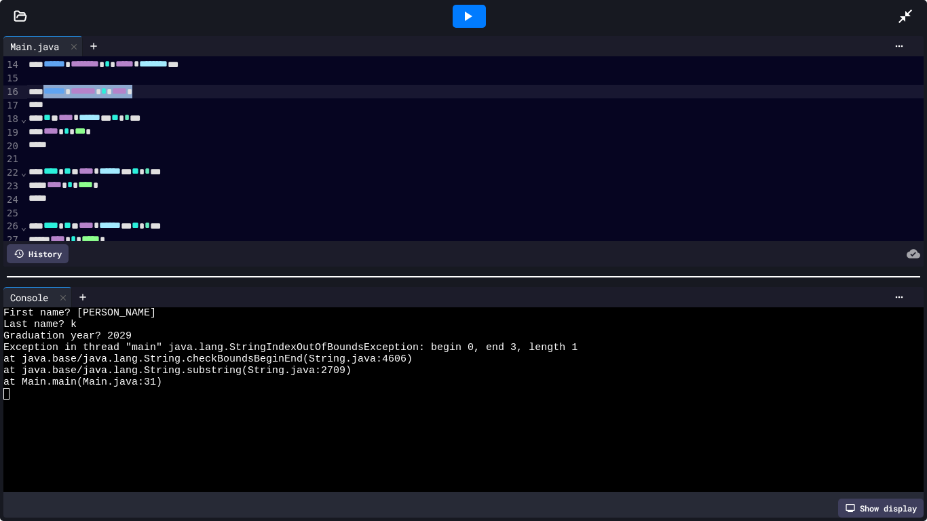
drag, startPoint x: 49, startPoint y: 73, endPoint x: 193, endPoint y: 94, distance: 146.1
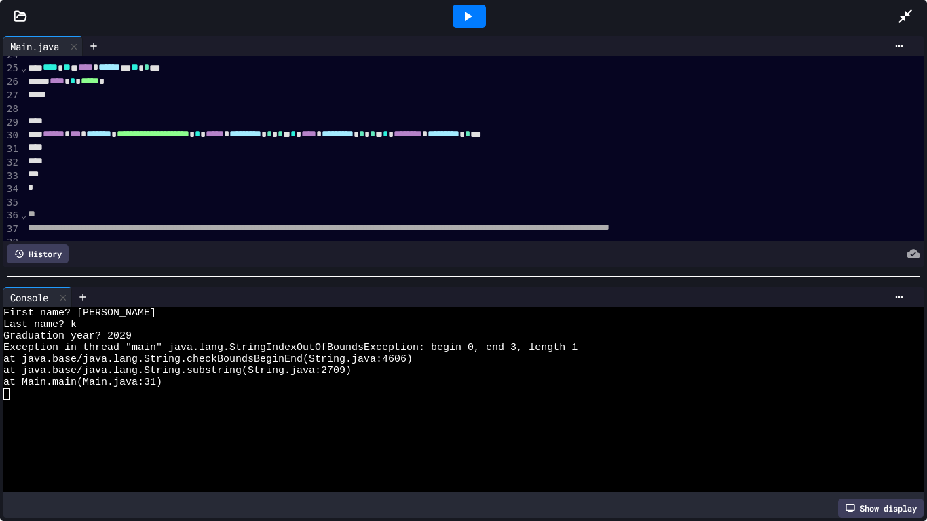
scroll to position [312, 4]
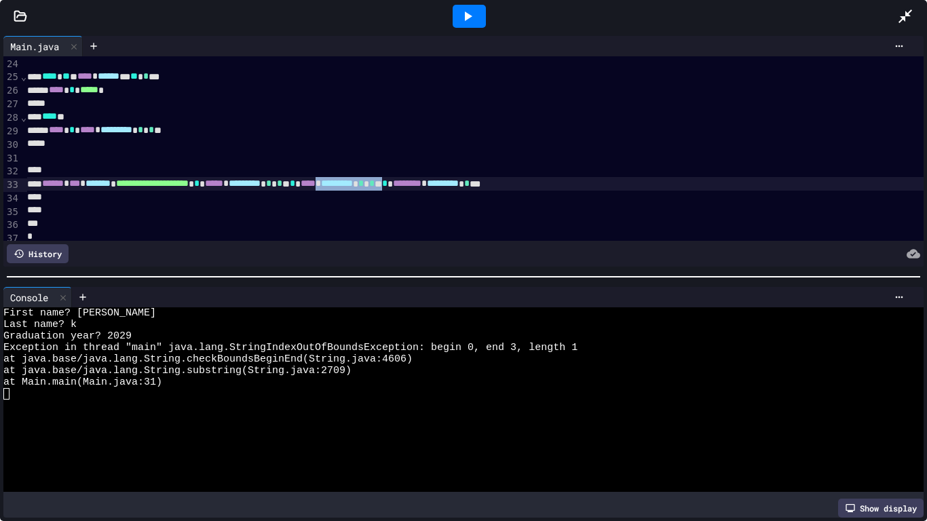
drag, startPoint x: 514, startPoint y: 185, endPoint x: 431, endPoint y: 186, distance: 82.8
click at [469, 6] on div at bounding box center [469, 16] width 33 height 23
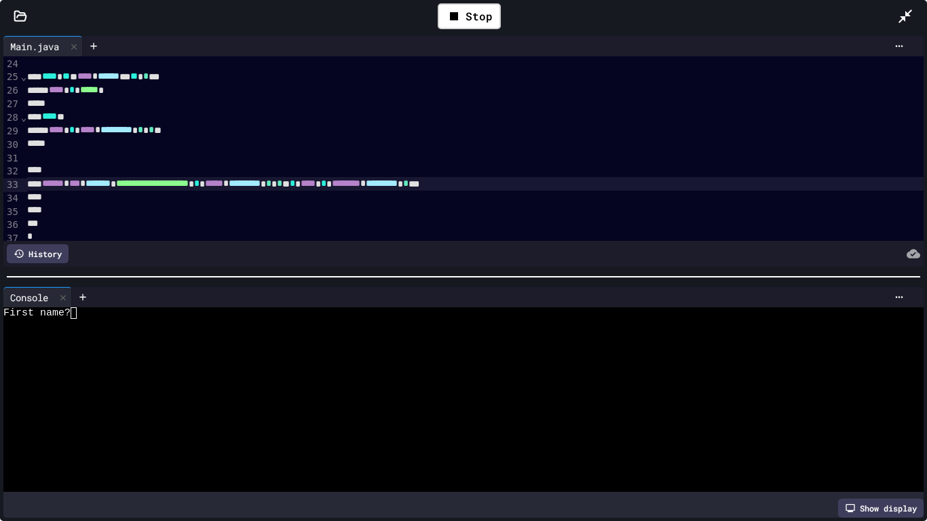
click at [229, 314] on div "First name?" at bounding box center [458, 313] width 910 height 12
type textarea "*"
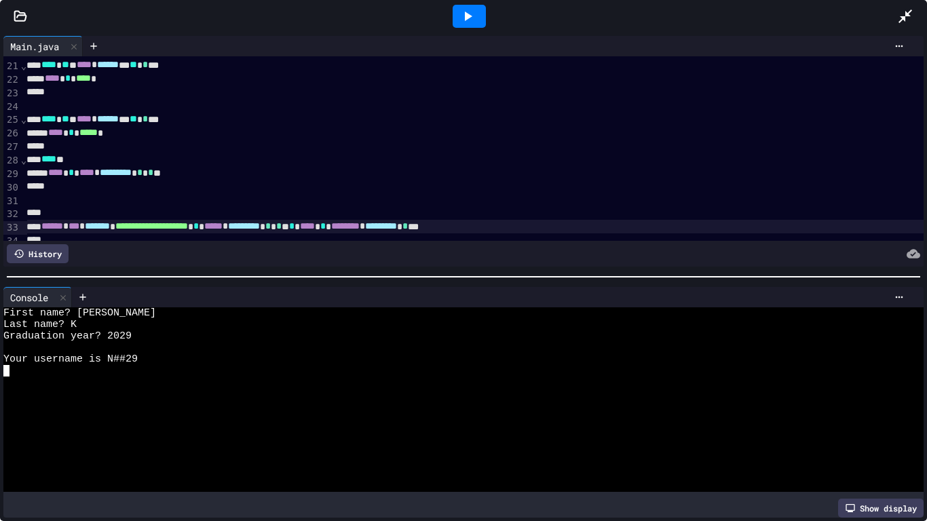
scroll to position [266, 5]
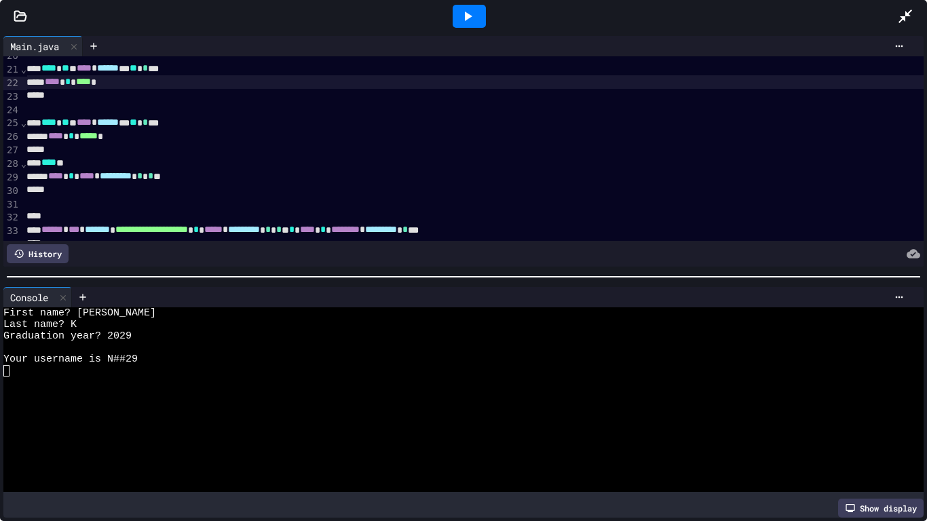
click at [91, 82] on span "****" at bounding box center [83, 82] width 15 height 10
click at [97, 135] on span "*****" at bounding box center [88, 136] width 18 height 10
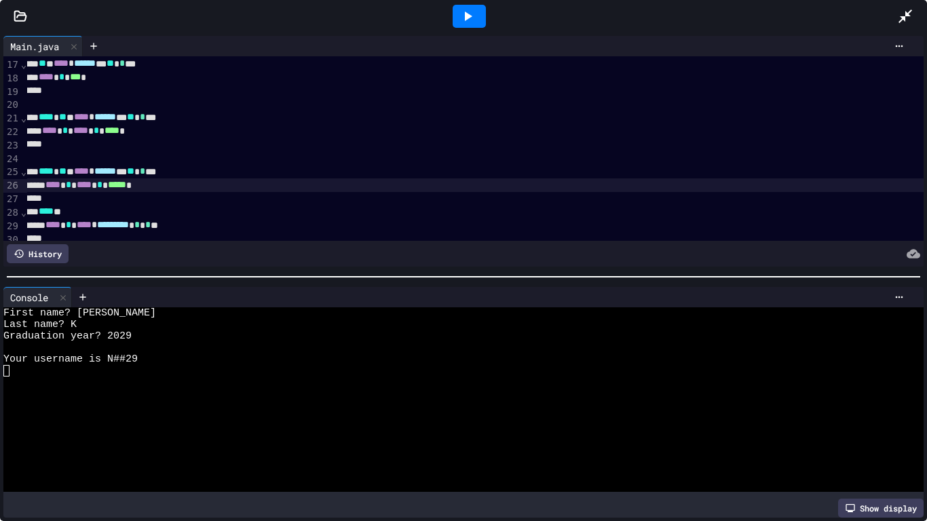
scroll to position [214, 7]
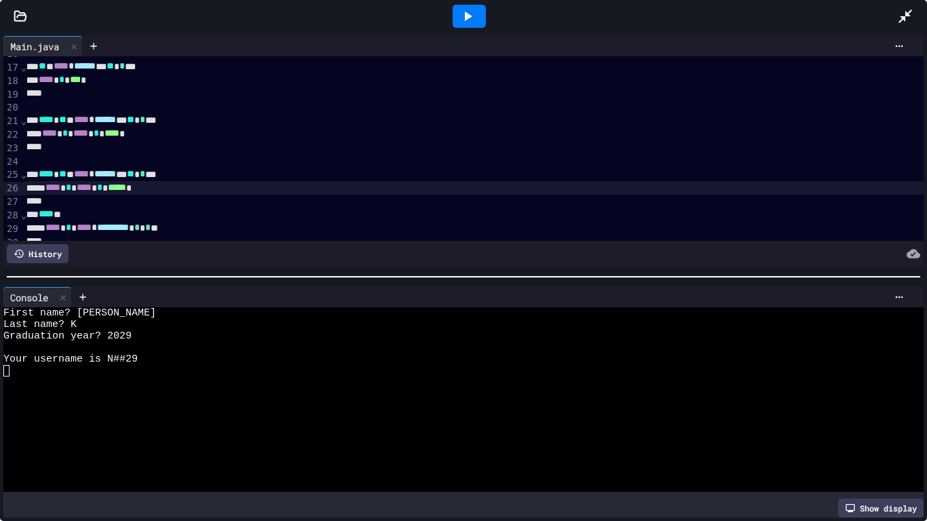
click at [81, 81] on span "***" at bounding box center [75, 80] width 11 height 10
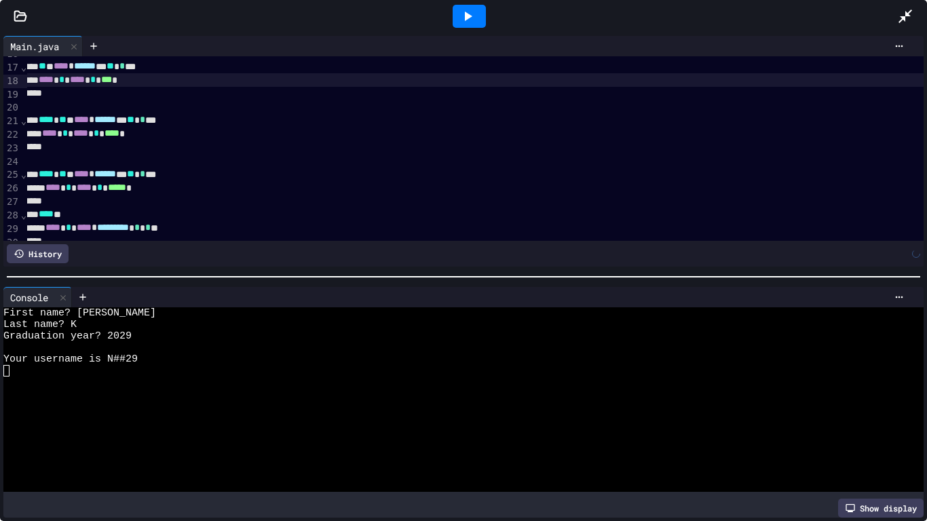
click at [471, 14] on icon at bounding box center [468, 16] width 16 height 16
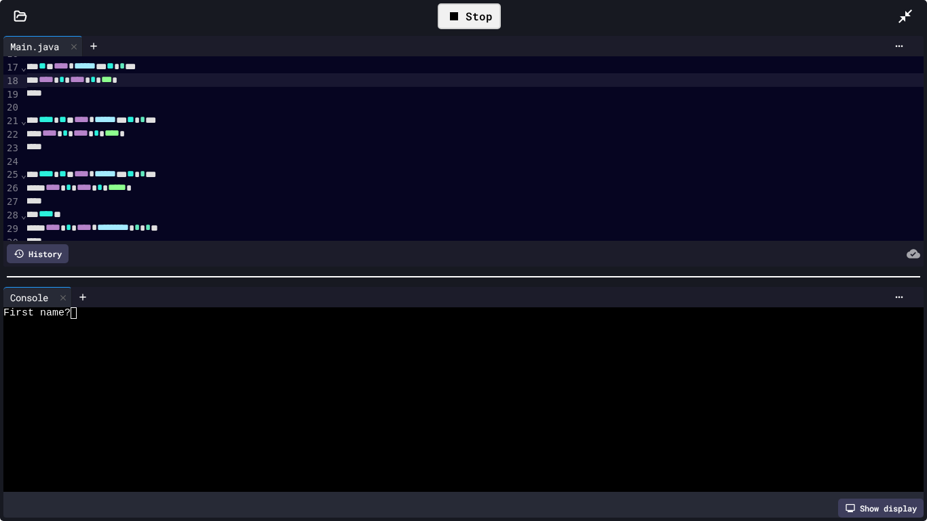
click at [236, 319] on div at bounding box center [458, 325] width 910 height 12
type textarea "*"
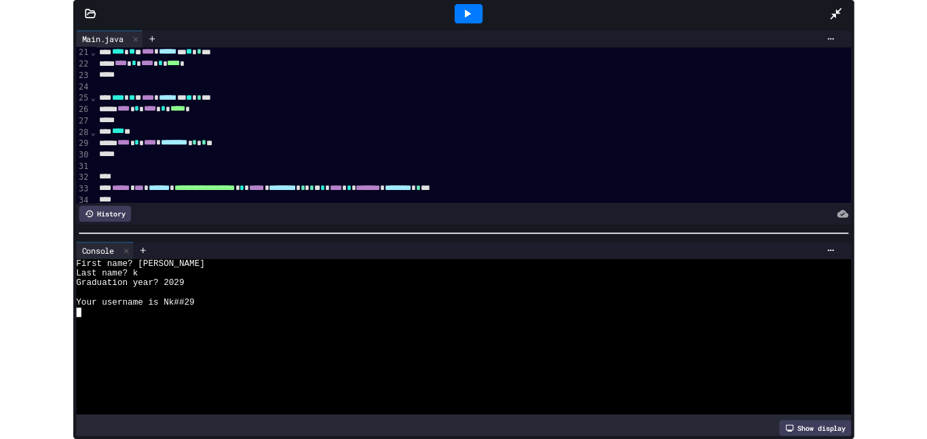
scroll to position [279, 0]
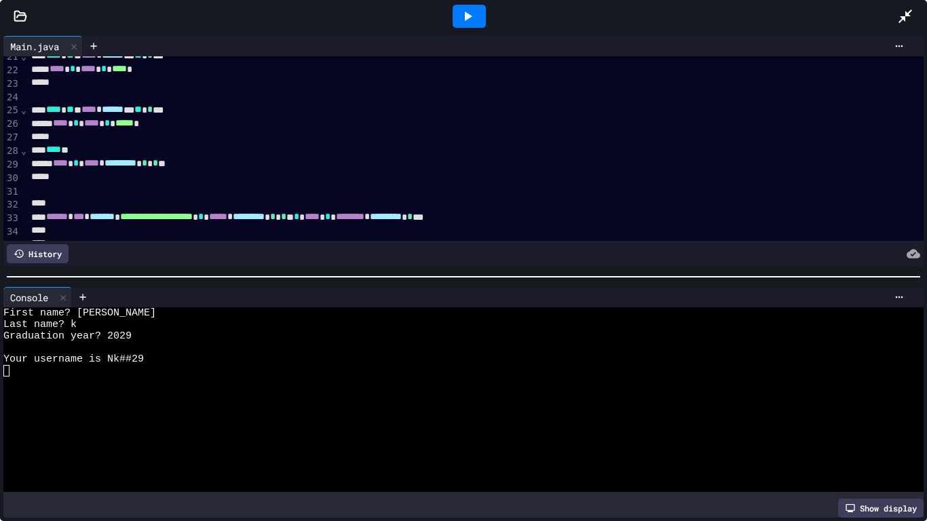
click at [912, 23] on icon at bounding box center [905, 16] width 16 height 16
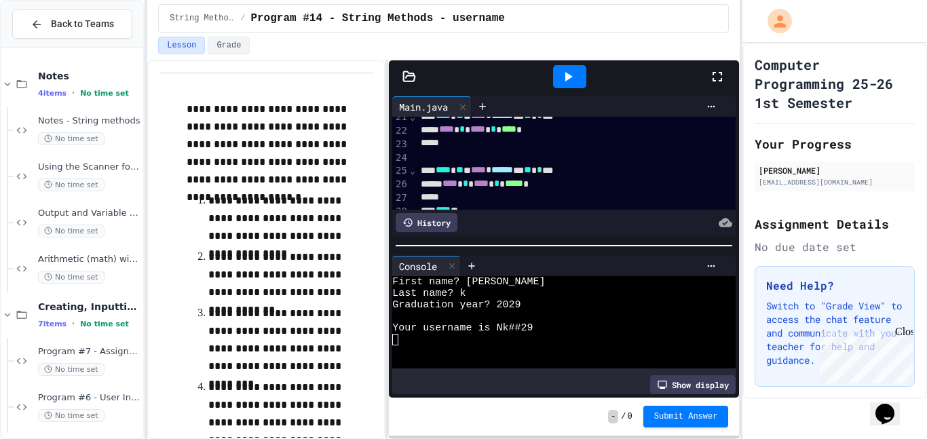
click at [573, 71] on icon at bounding box center [568, 77] width 16 height 16
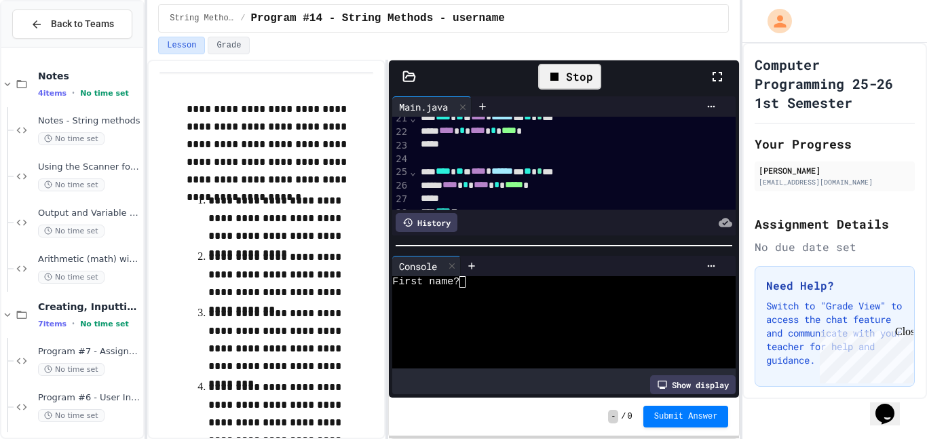
scroll to position [248, 0]
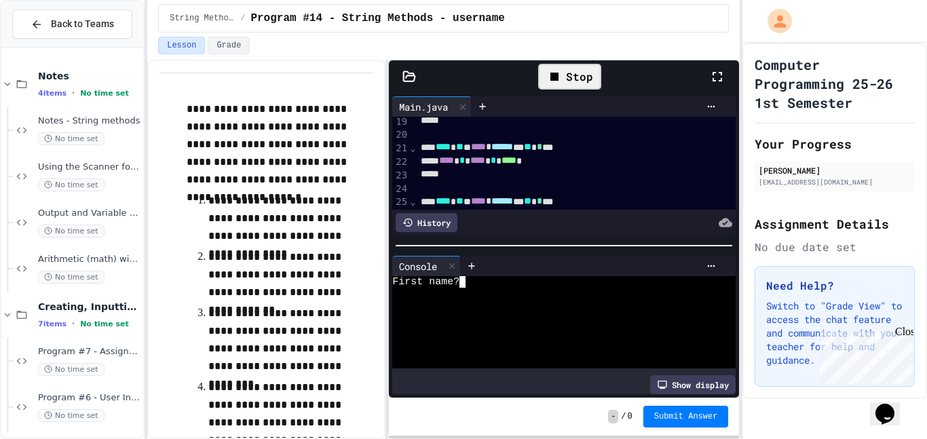
click at [510, 299] on div at bounding box center [557, 305] width 330 height 12
type textarea "*"
click at [550, 75] on icon at bounding box center [554, 77] width 16 height 16
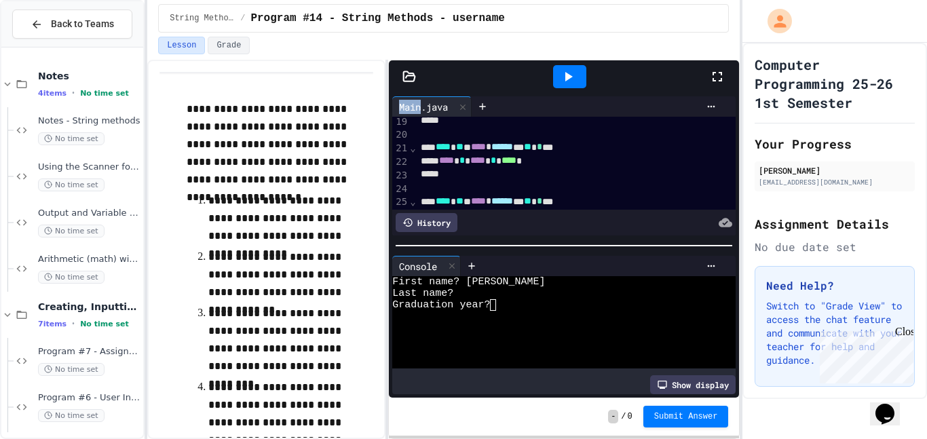
click at [550, 75] on div at bounding box center [569, 76] width 47 height 37
click at [576, 67] on div at bounding box center [569, 76] width 33 height 23
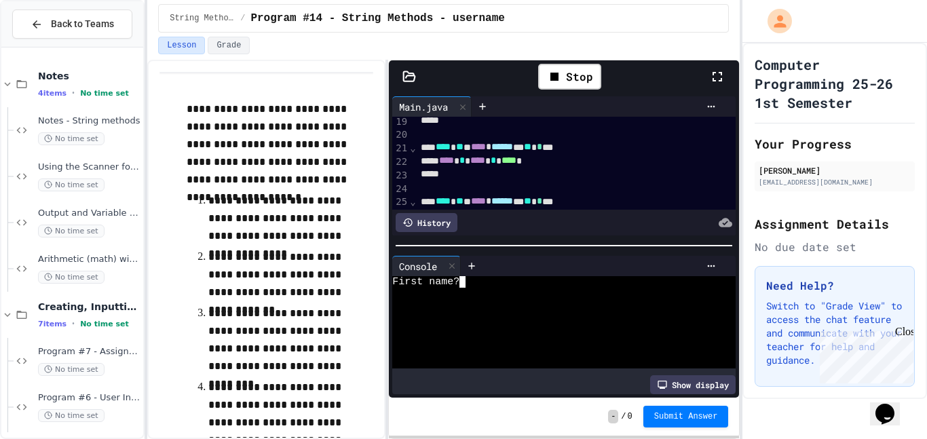
click at [508, 312] on div at bounding box center [557, 317] width 330 height 12
type textarea "*"
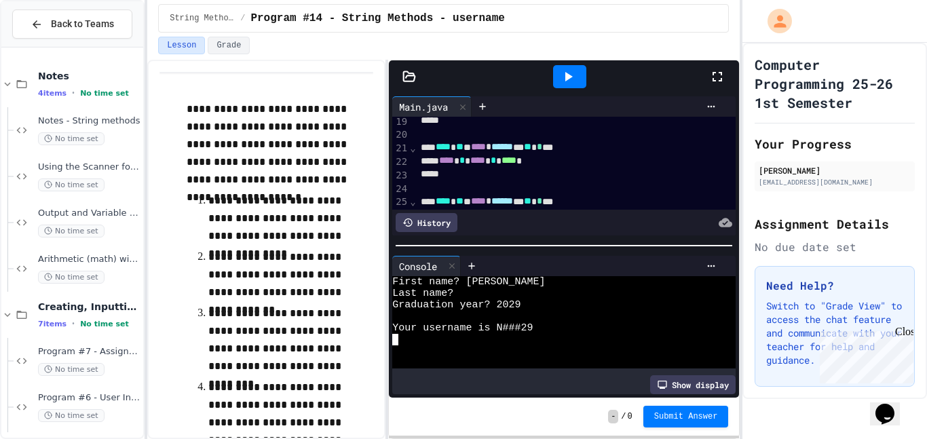
click at [578, 83] on div at bounding box center [569, 76] width 33 height 23
